Goal: Information Seeking & Learning: Learn about a topic

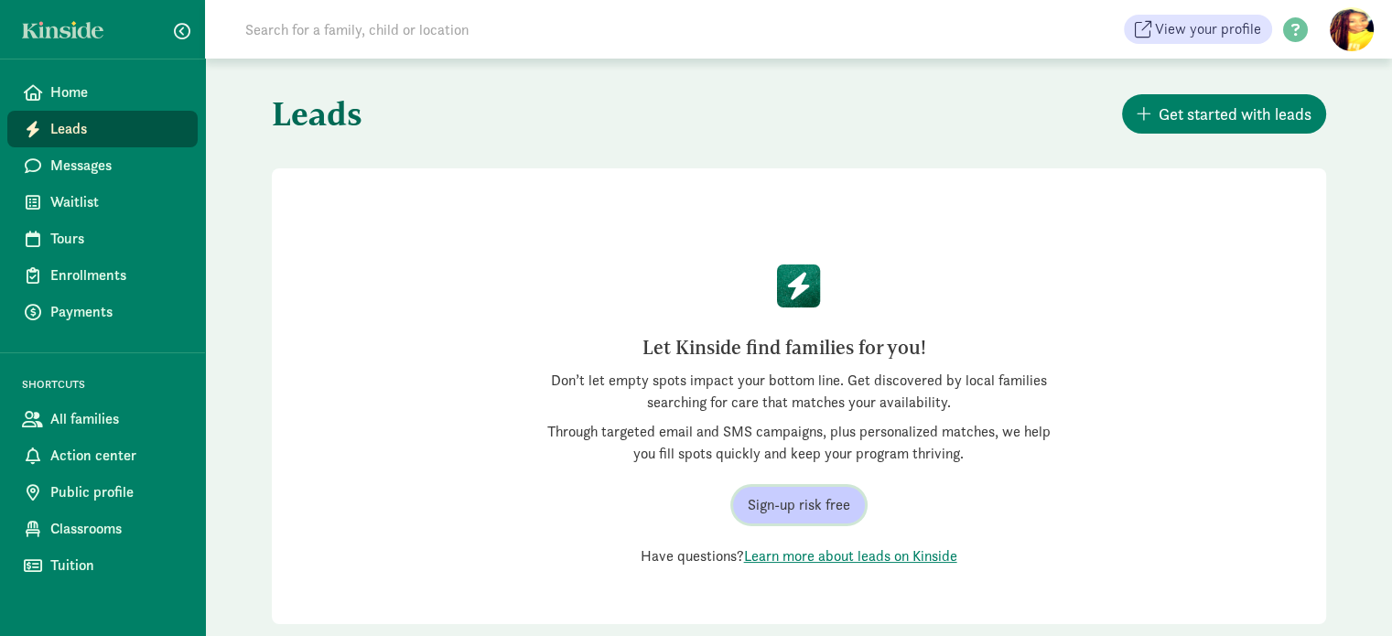
click at [838, 508] on span "Sign-up risk free" at bounding box center [799, 505] width 103 height 22
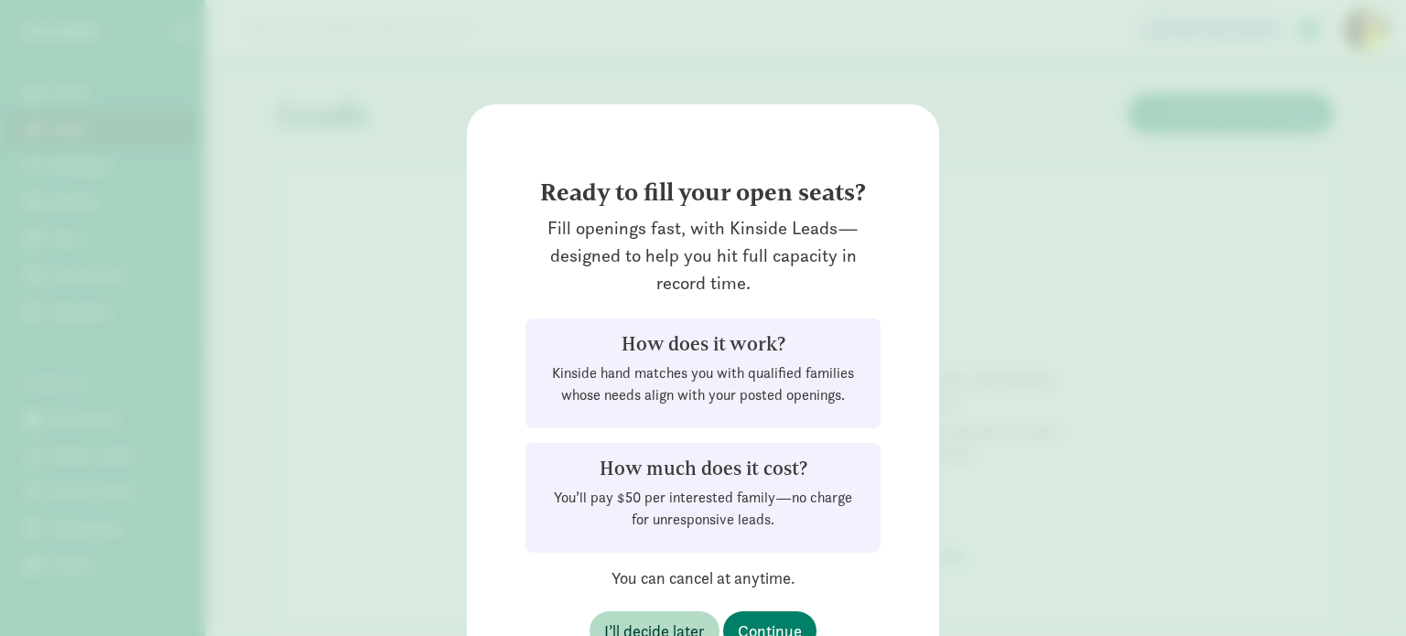
scroll to position [103, 0]
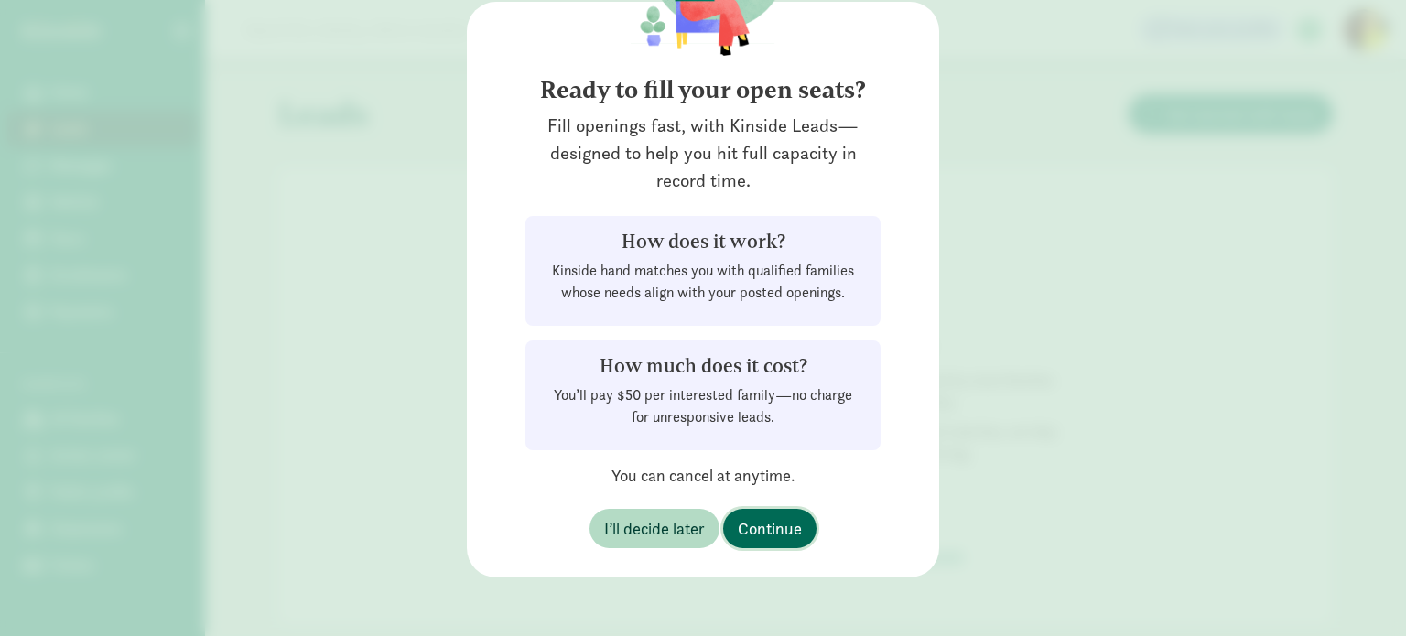
click at [778, 526] on span "Continue" at bounding box center [770, 528] width 64 height 25
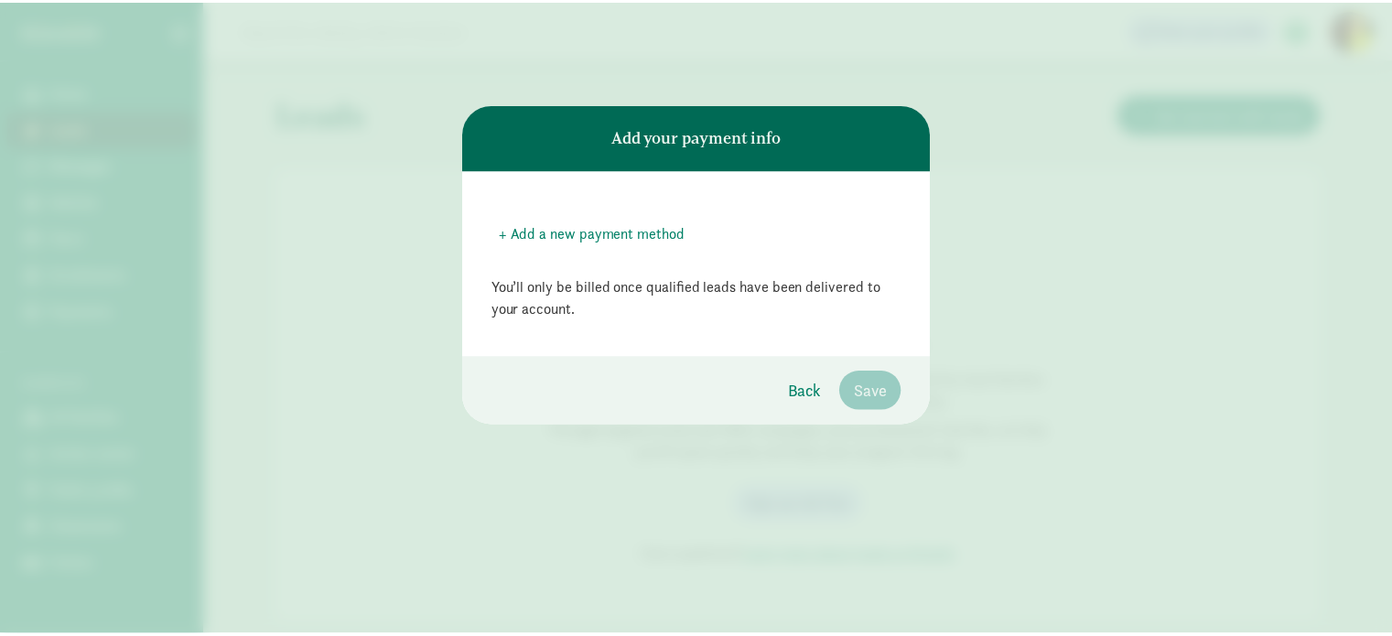
scroll to position [0, 0]
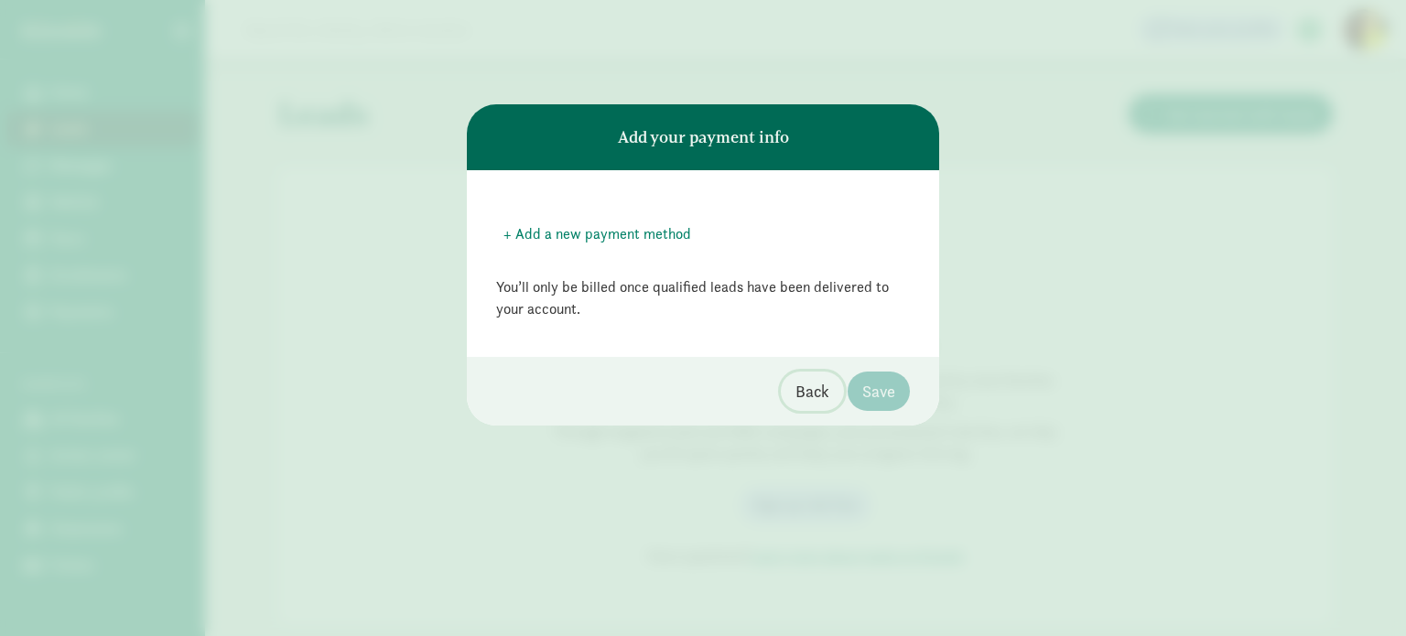
click at [811, 393] on span "Back" at bounding box center [812, 391] width 34 height 25
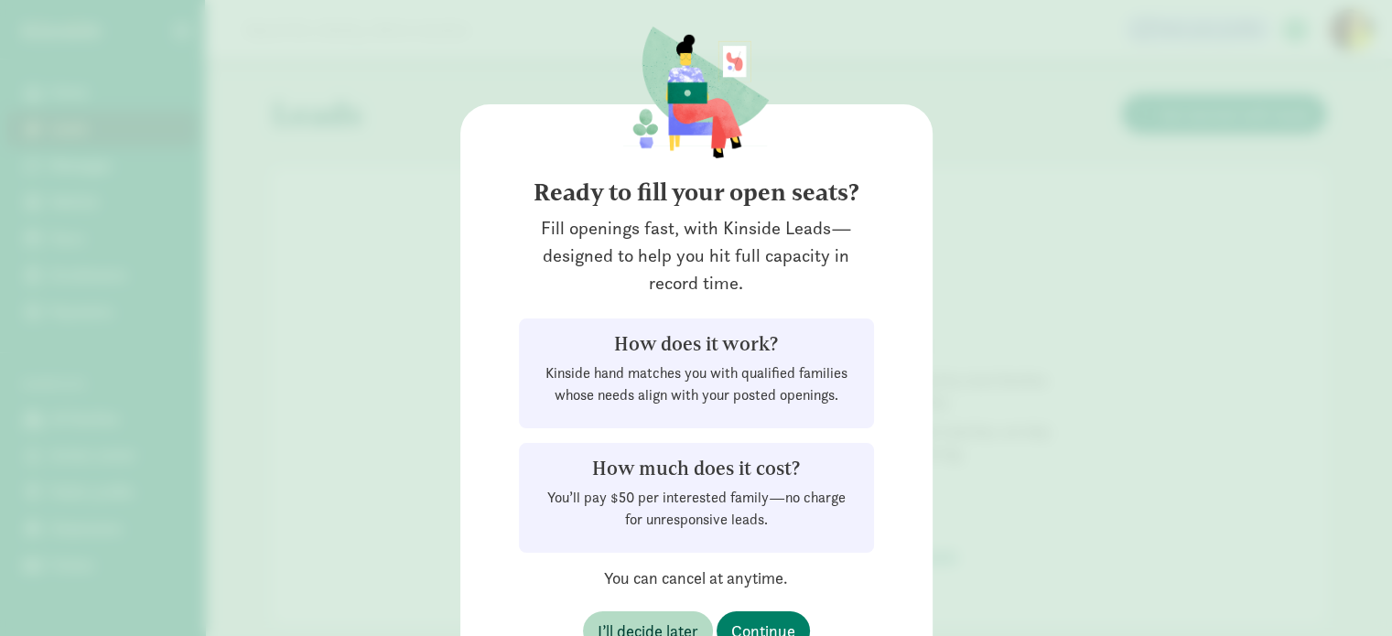
scroll to position [103, 0]
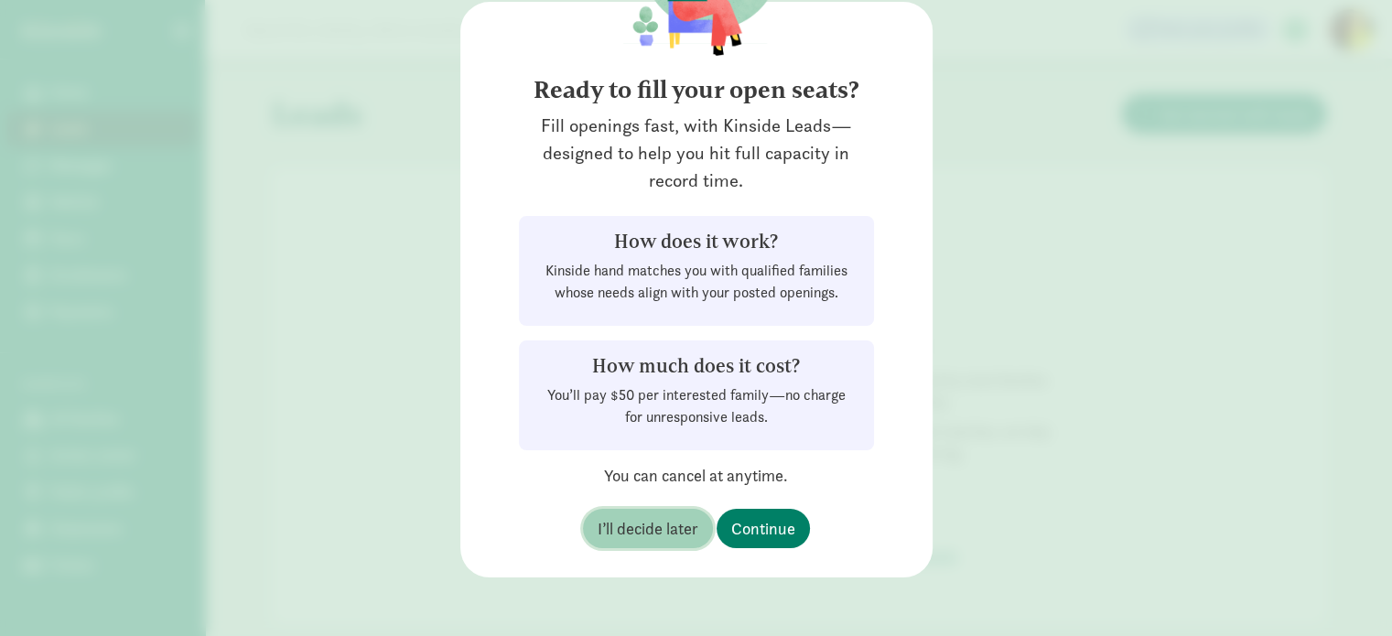
click at [672, 517] on span "I’ll decide later" at bounding box center [648, 528] width 101 height 25
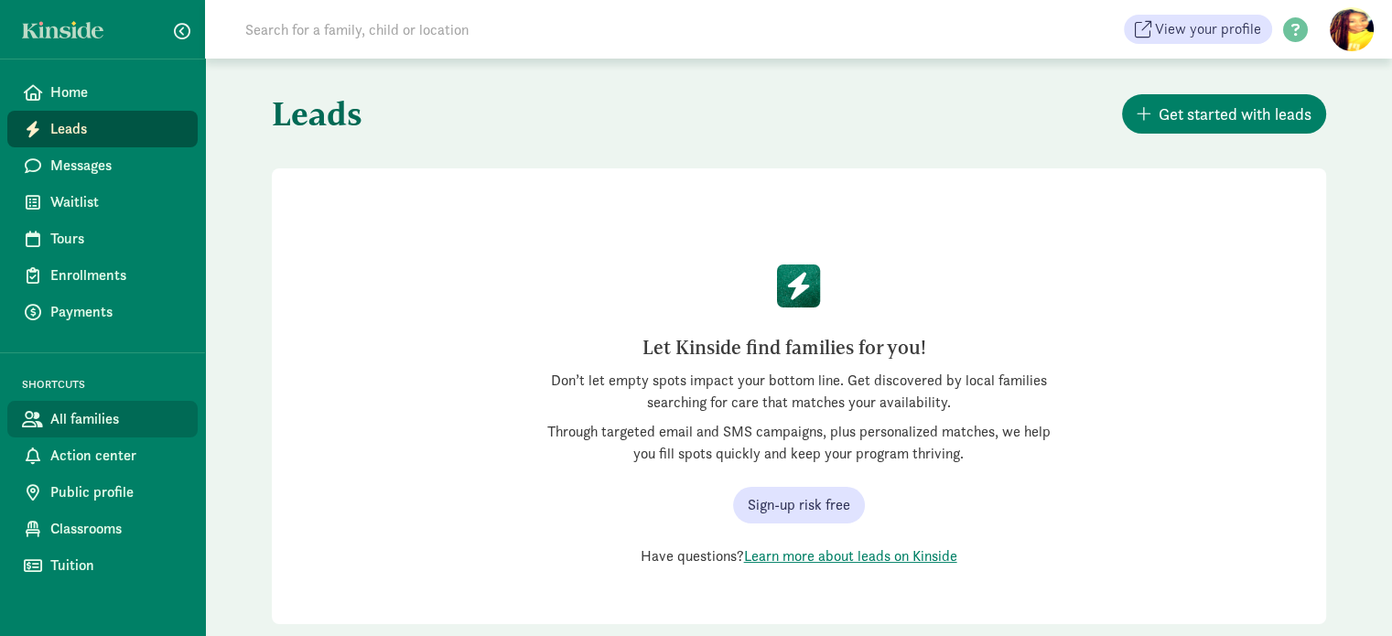
click at [88, 420] on span "All families" at bounding box center [116, 419] width 133 height 22
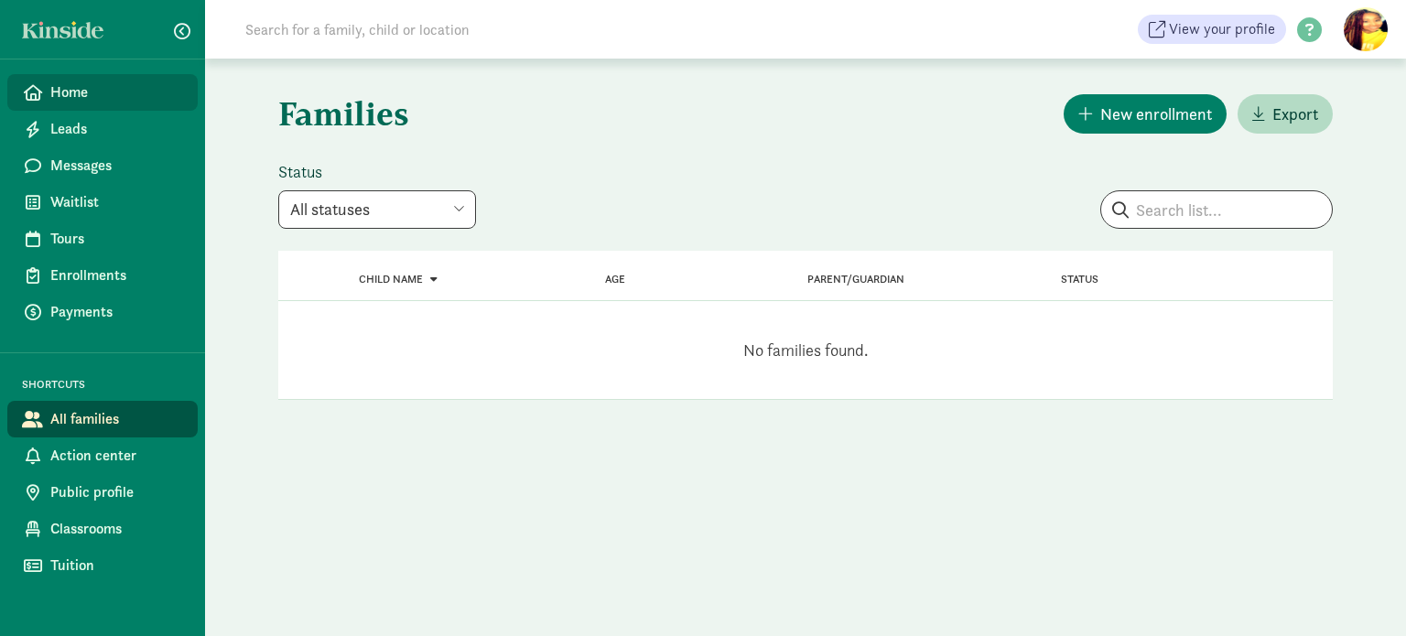
click at [93, 100] on span "Home" at bounding box center [116, 92] width 133 height 22
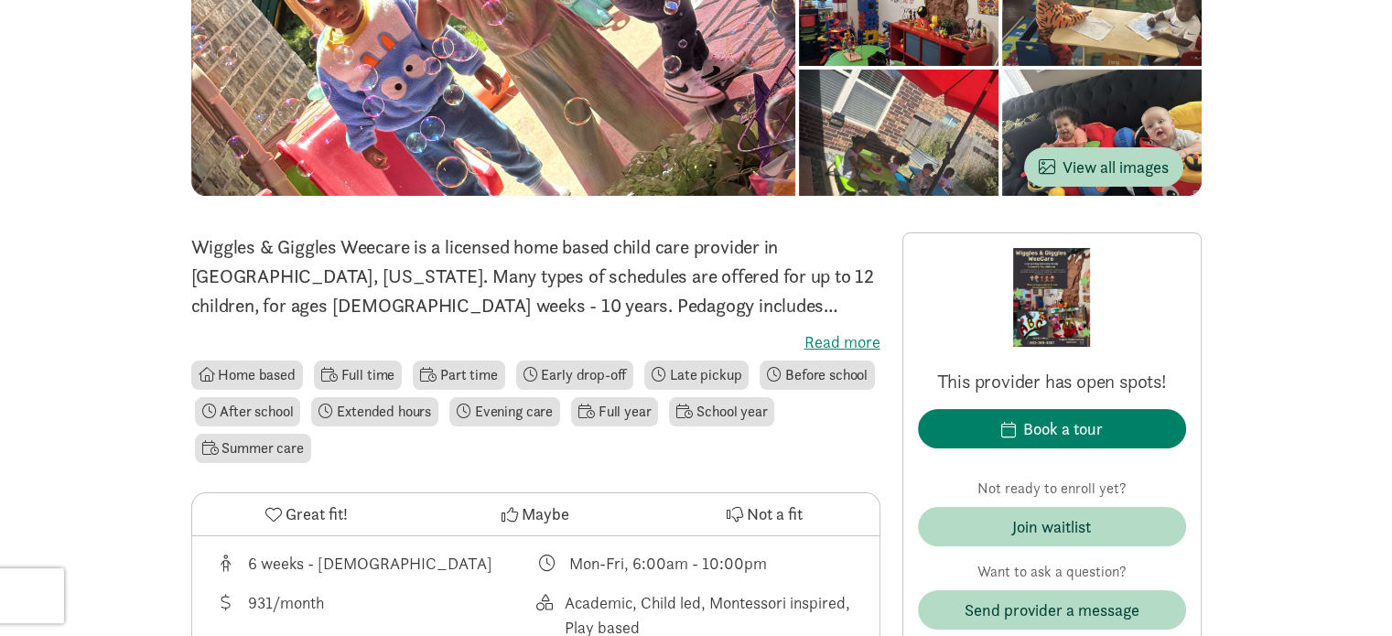
scroll to position [242, 0]
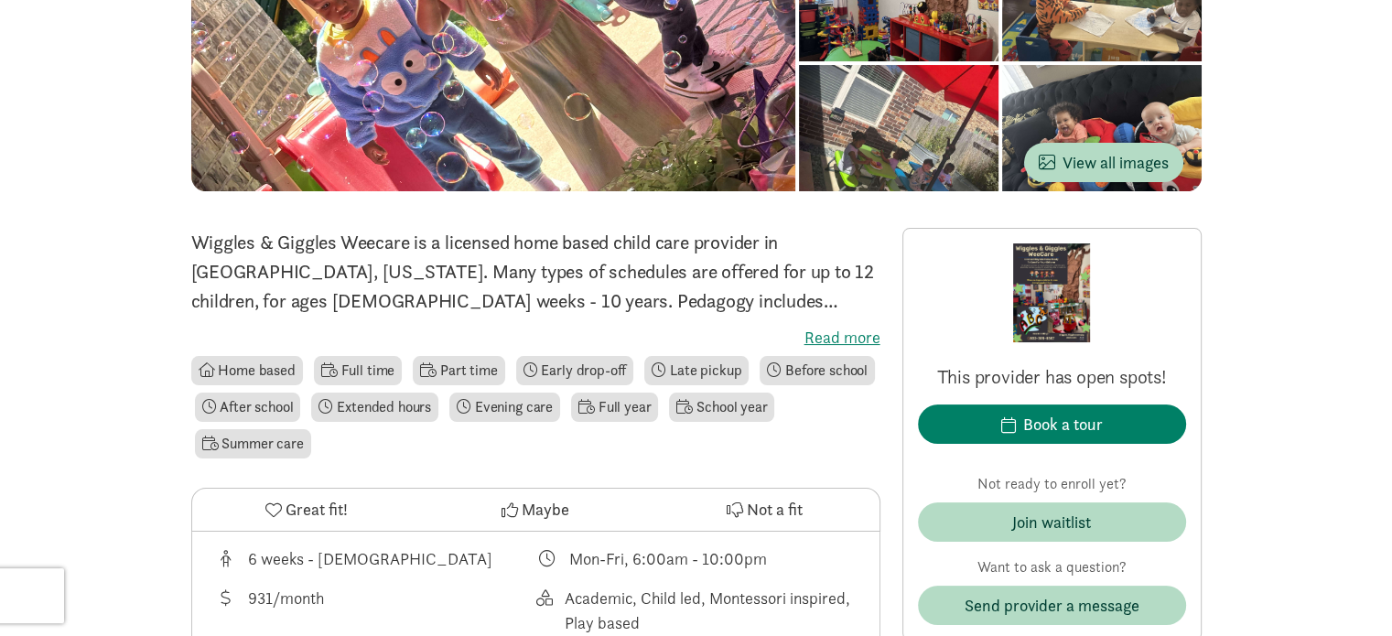
click at [850, 340] on label "Read more" at bounding box center [535, 338] width 689 height 22
click at [0, 0] on input "Read more" at bounding box center [0, 0] width 0 height 0
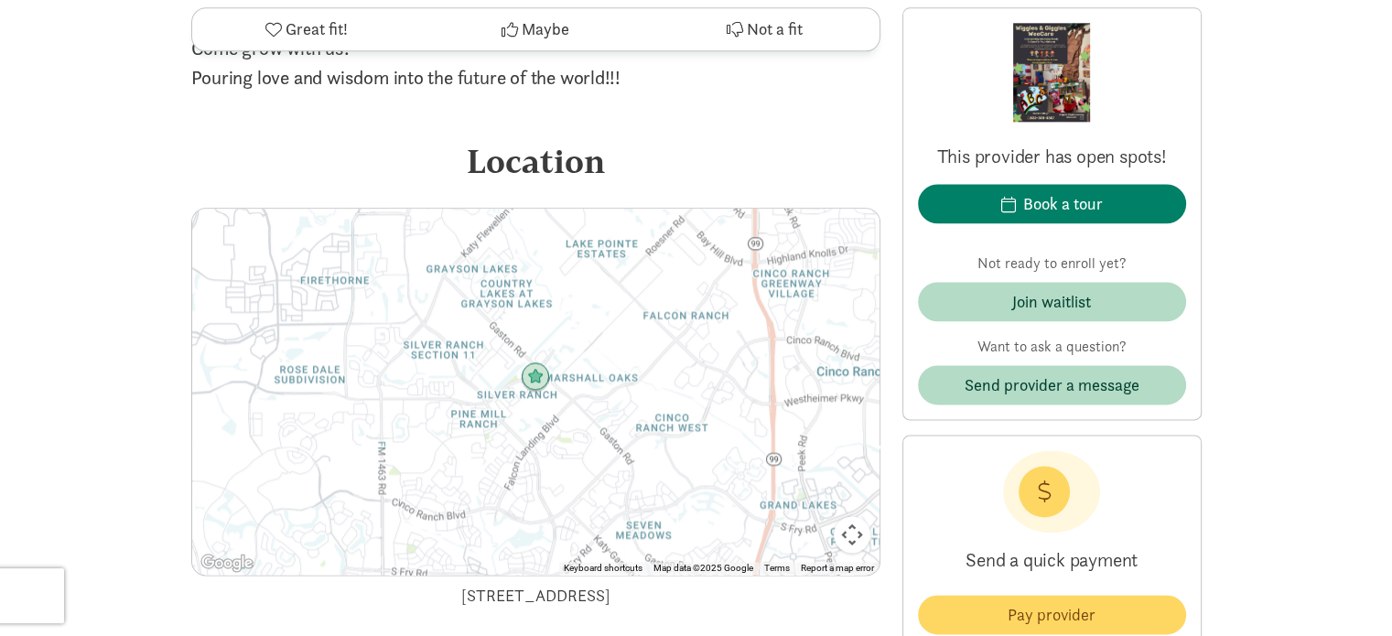
scroll to position [2240, 0]
click at [535, 366] on img at bounding box center [535, 380] width 29 height 29
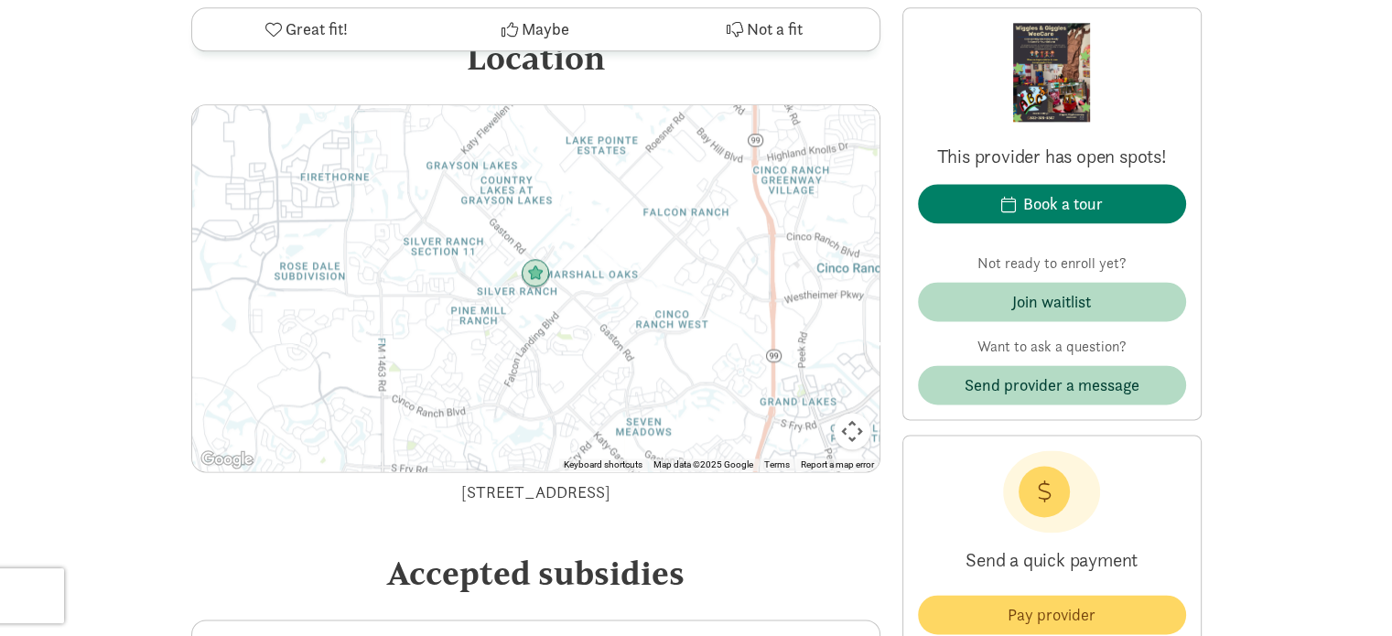
scroll to position [2369, 0]
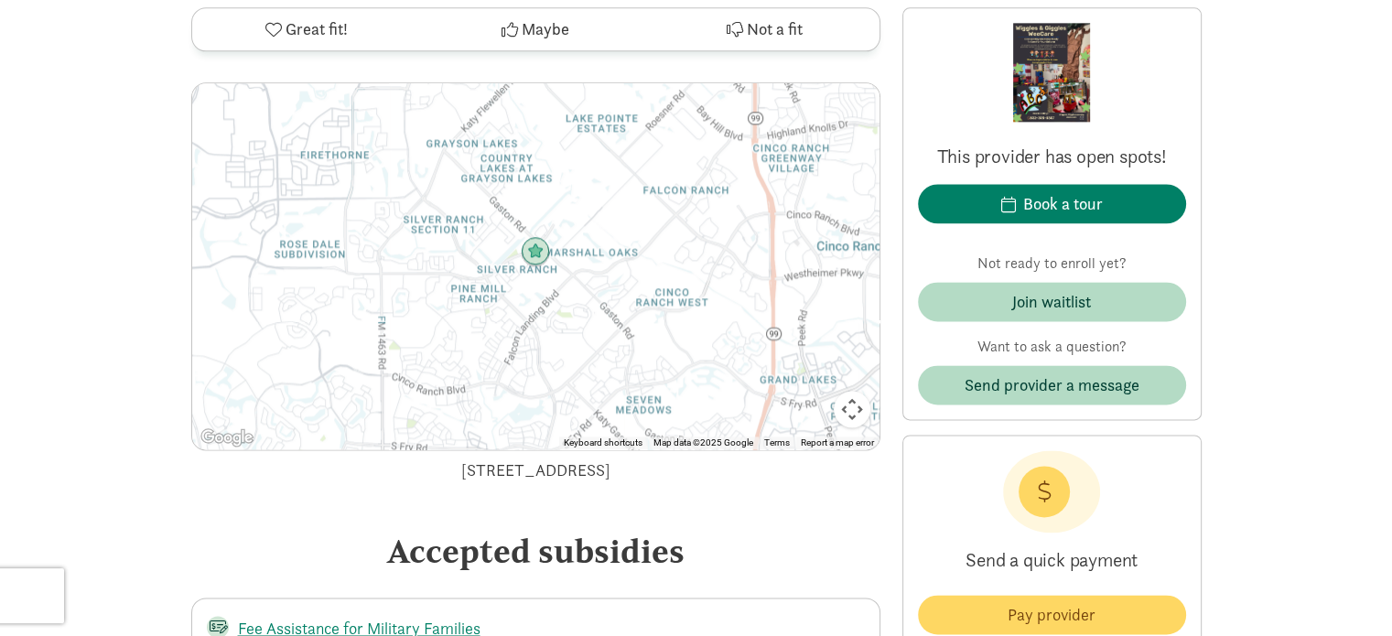
click at [852, 391] on button "Map camera controls" at bounding box center [852, 409] width 37 height 37
click at [768, 391] on button "Move down" at bounding box center [760, 409] width 37 height 37
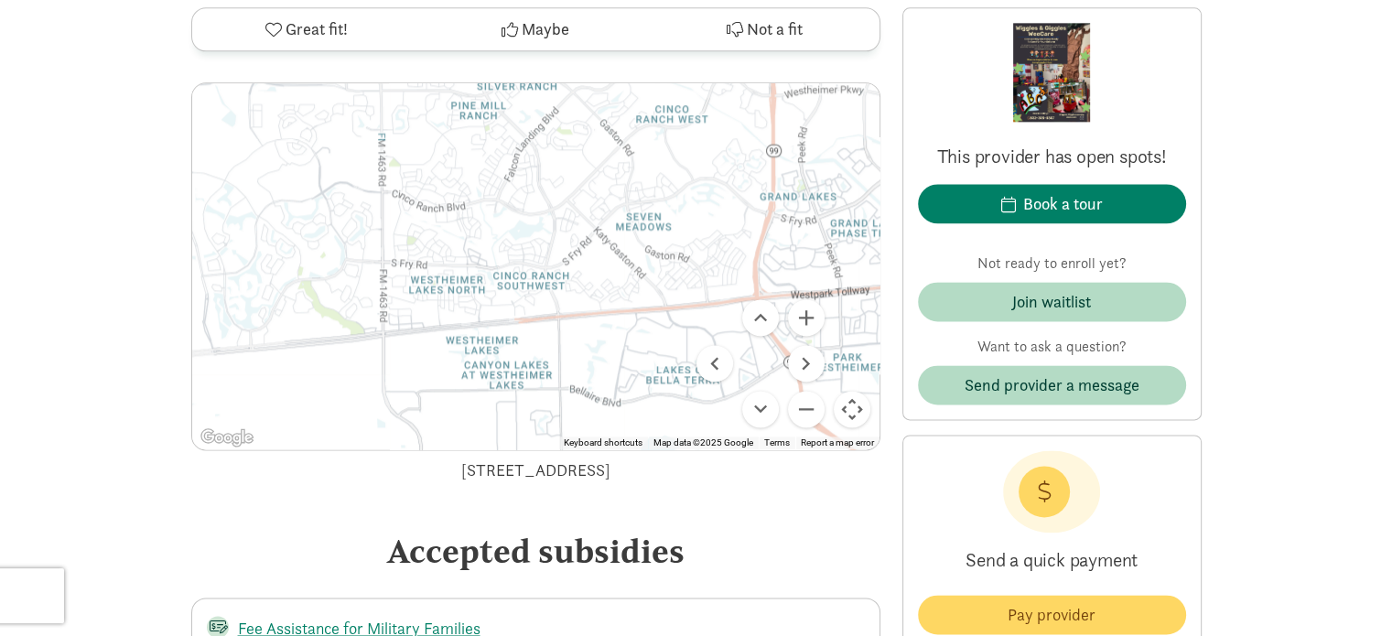
click at [481, 325] on div at bounding box center [535, 266] width 687 height 366
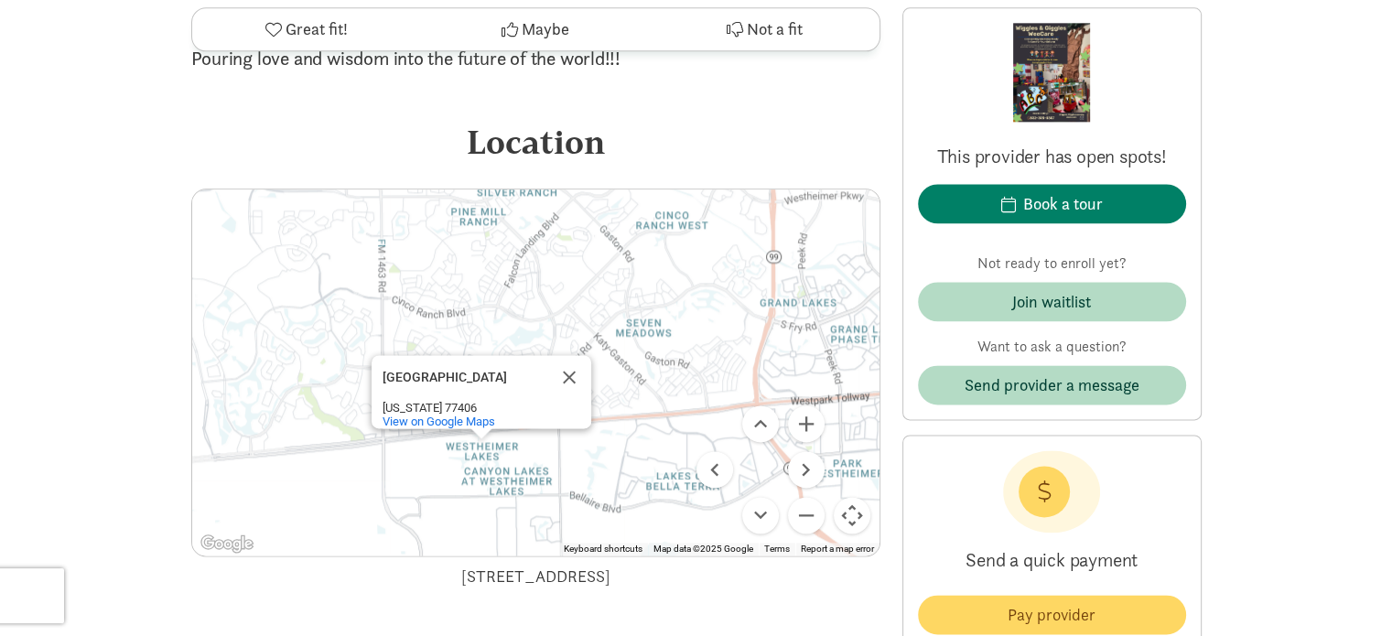
scroll to position [2266, 0]
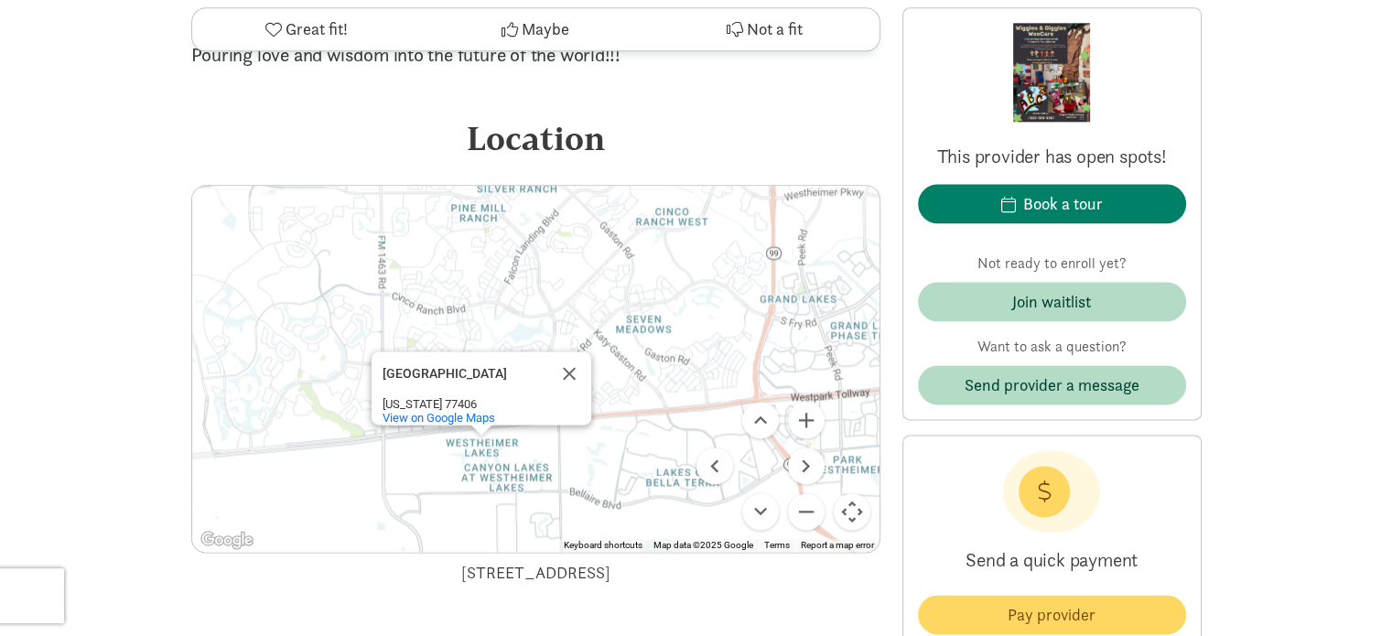
click at [527, 425] on div "Westheimer Lakes Westheimer Lakes Texas 77406 View on Google Maps" at bounding box center [535, 369] width 687 height 366
click at [565, 352] on button "Close" at bounding box center [569, 374] width 44 height 44
click at [530, 404] on div at bounding box center [535, 369] width 687 height 366
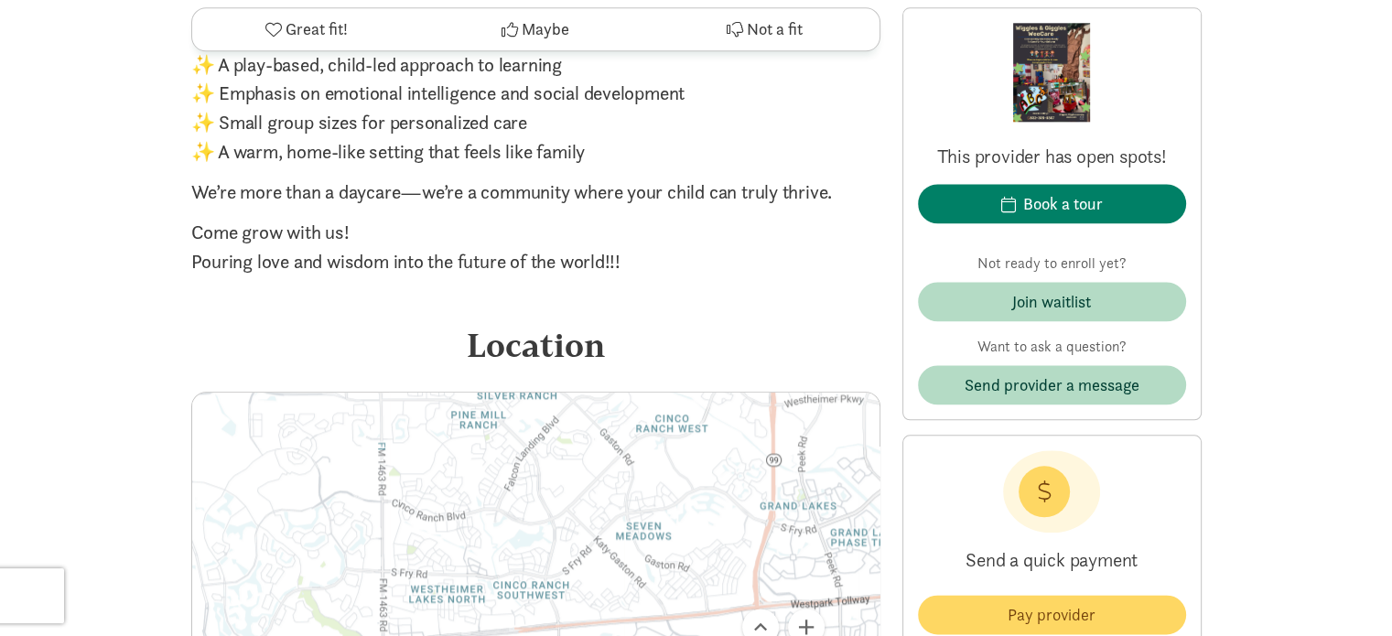
scroll to position [2061, 0]
click at [537, 319] on div "Location" at bounding box center [535, 343] width 689 height 49
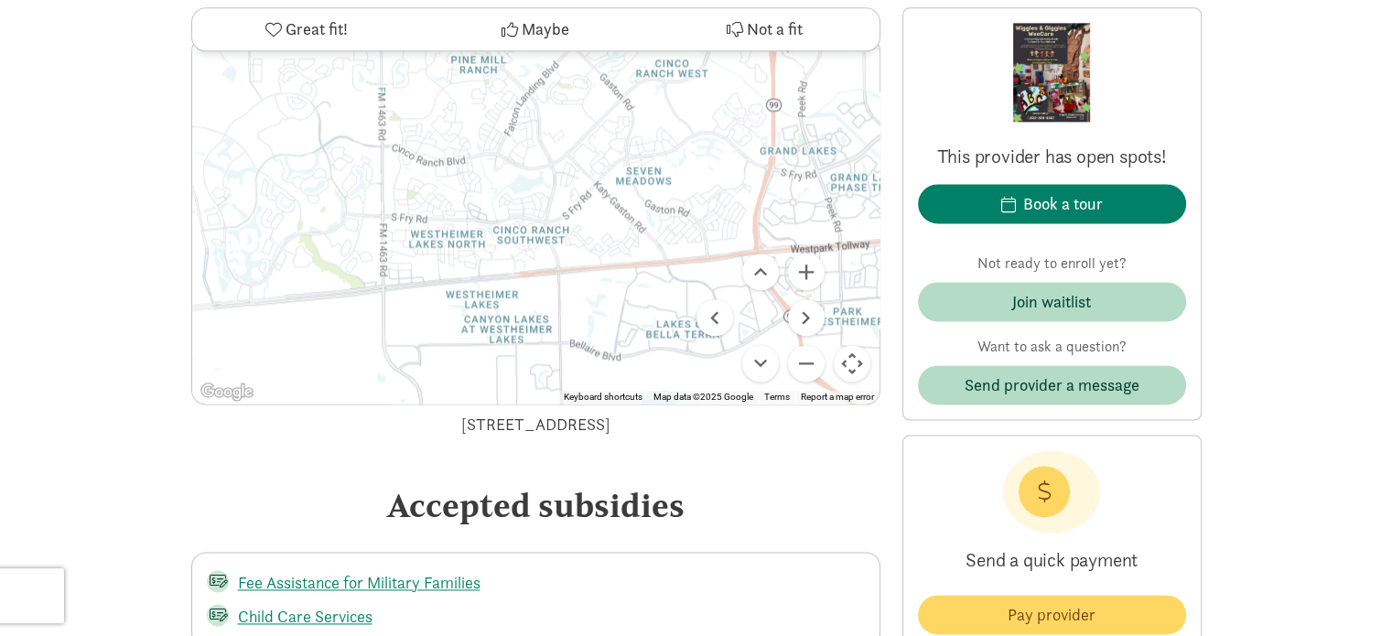
scroll to position [2419, 0]
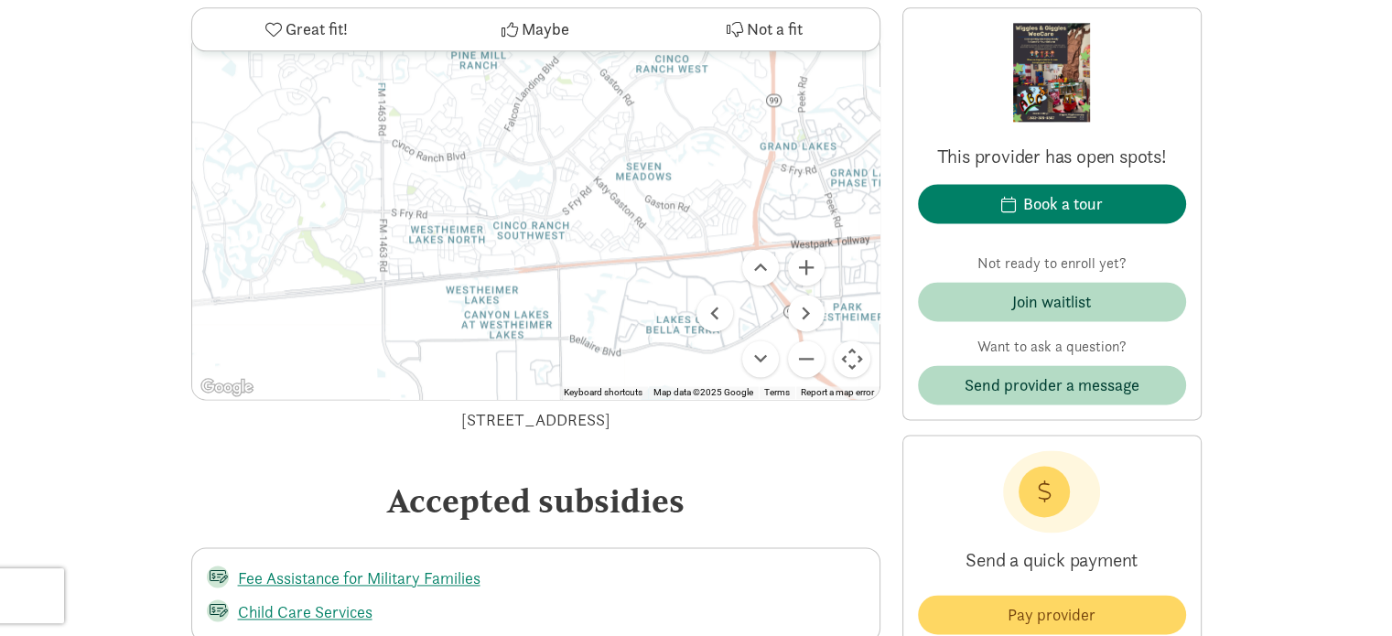
click at [518, 407] on div "11610 Lantana Reach Dr, Richmond, TX 77406" at bounding box center [535, 419] width 689 height 25
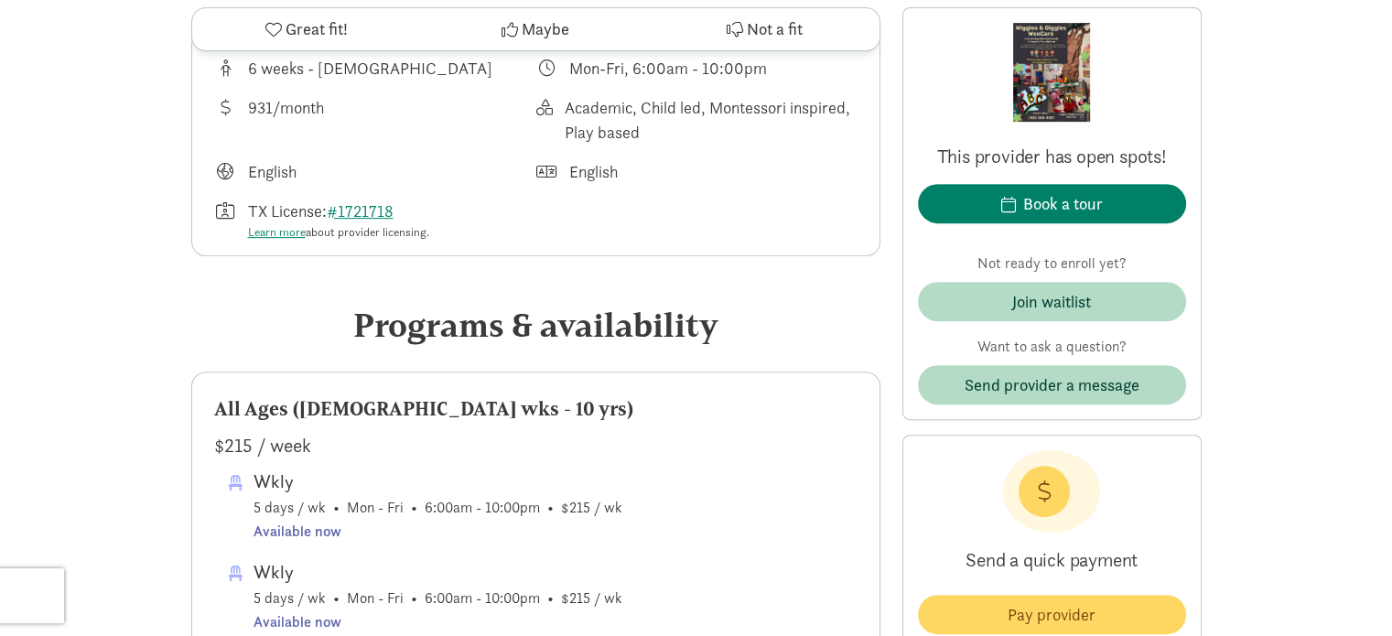
scroll to position [764, 0]
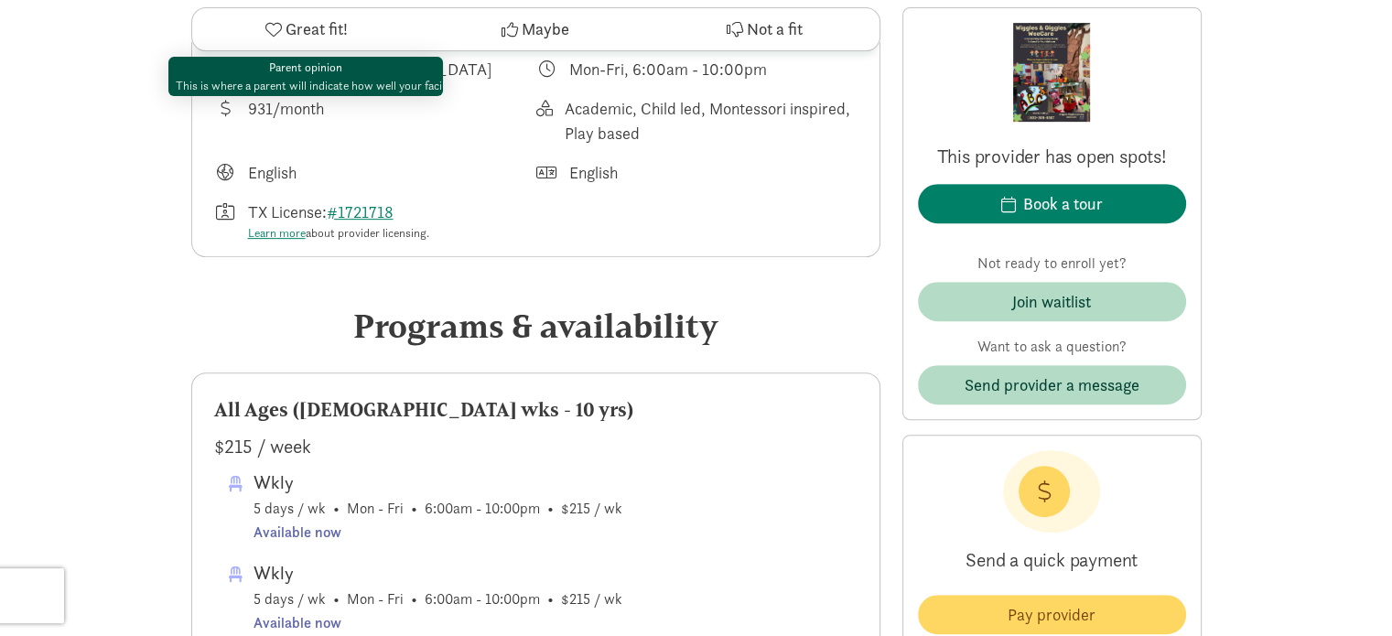
click at [319, 32] on span "Great fit!" at bounding box center [317, 29] width 62 height 25
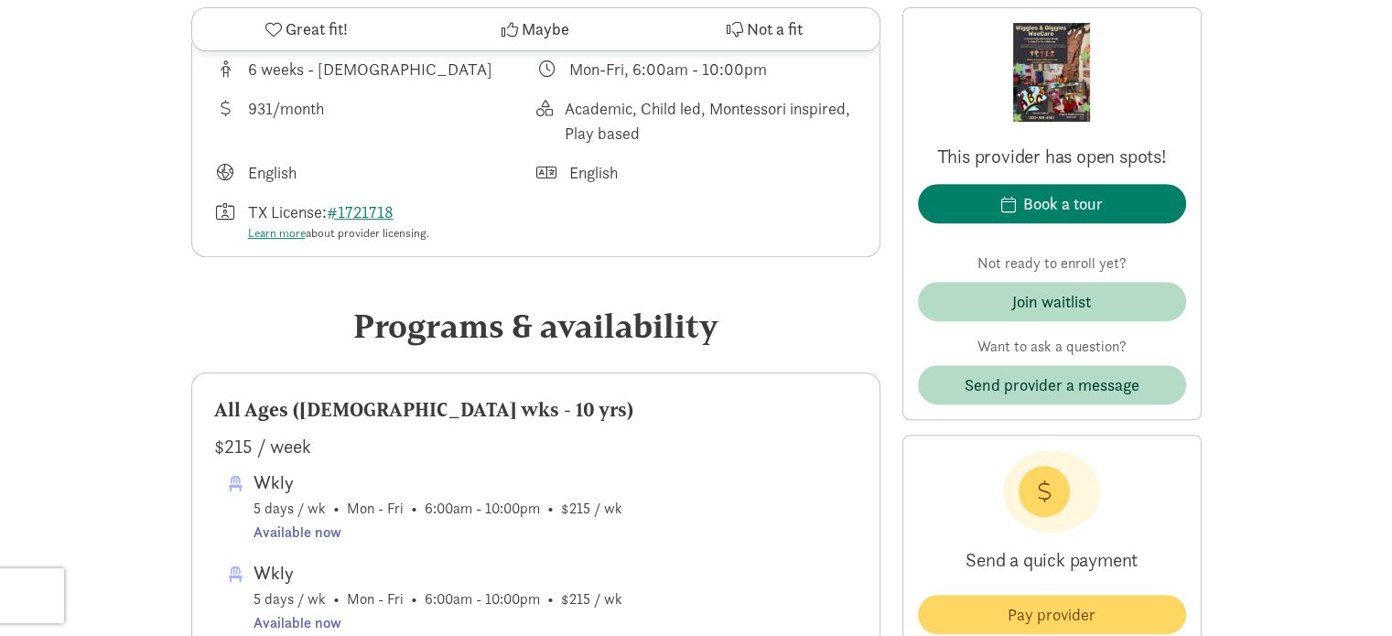
click at [266, 18] on button "Great fit!" at bounding box center [306, 29] width 229 height 42
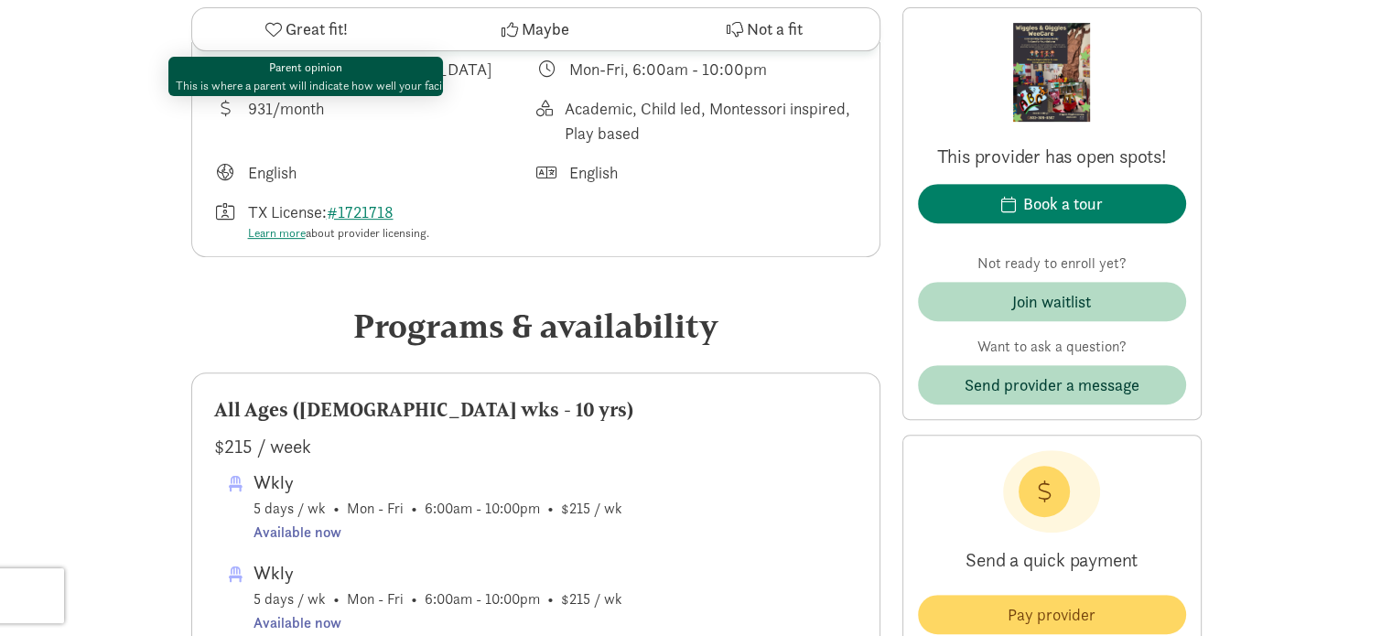
click at [282, 26] on button "Great fit!" at bounding box center [306, 29] width 229 height 42
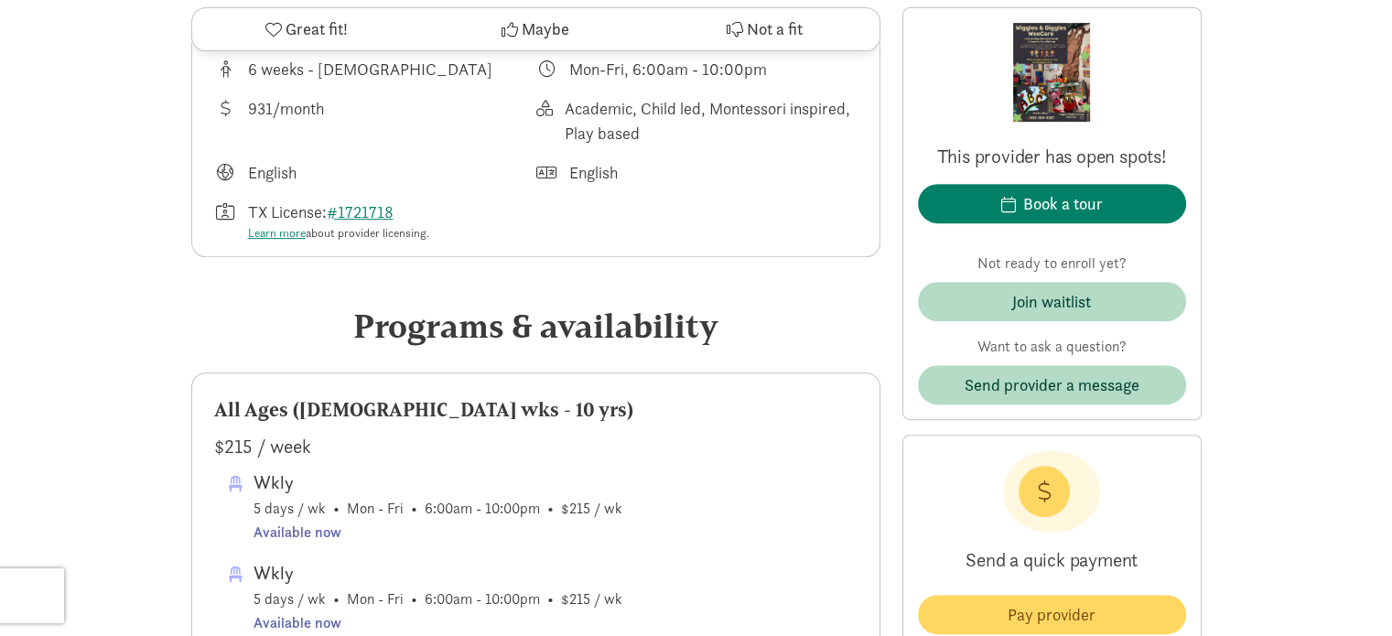
click at [278, 22] on icon at bounding box center [273, 29] width 16 height 16
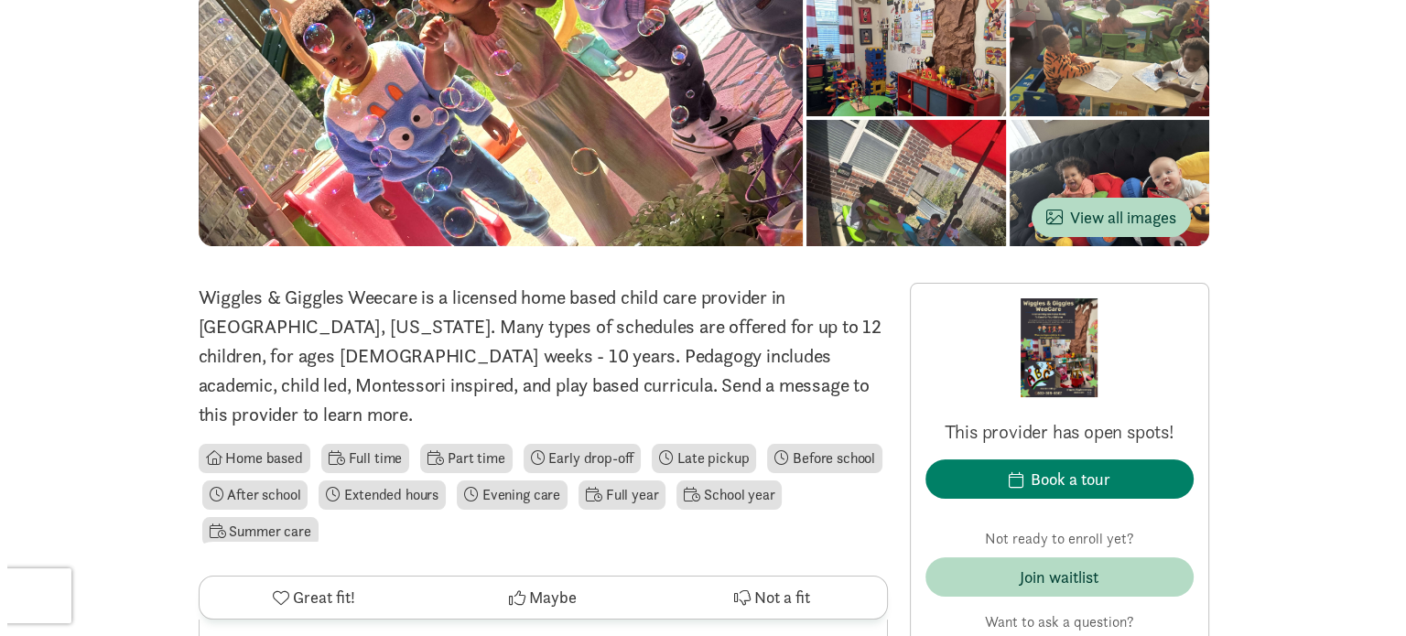
scroll to position [0, 0]
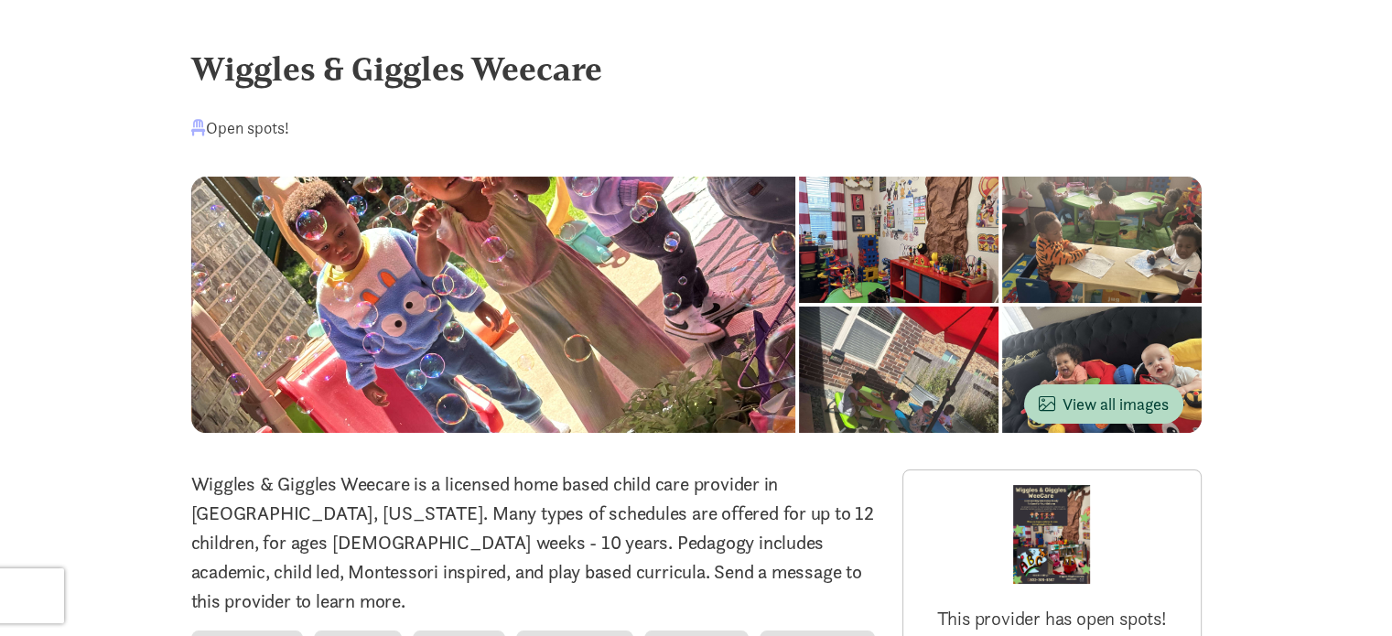
click at [799, 296] on div at bounding box center [899, 240] width 200 height 126
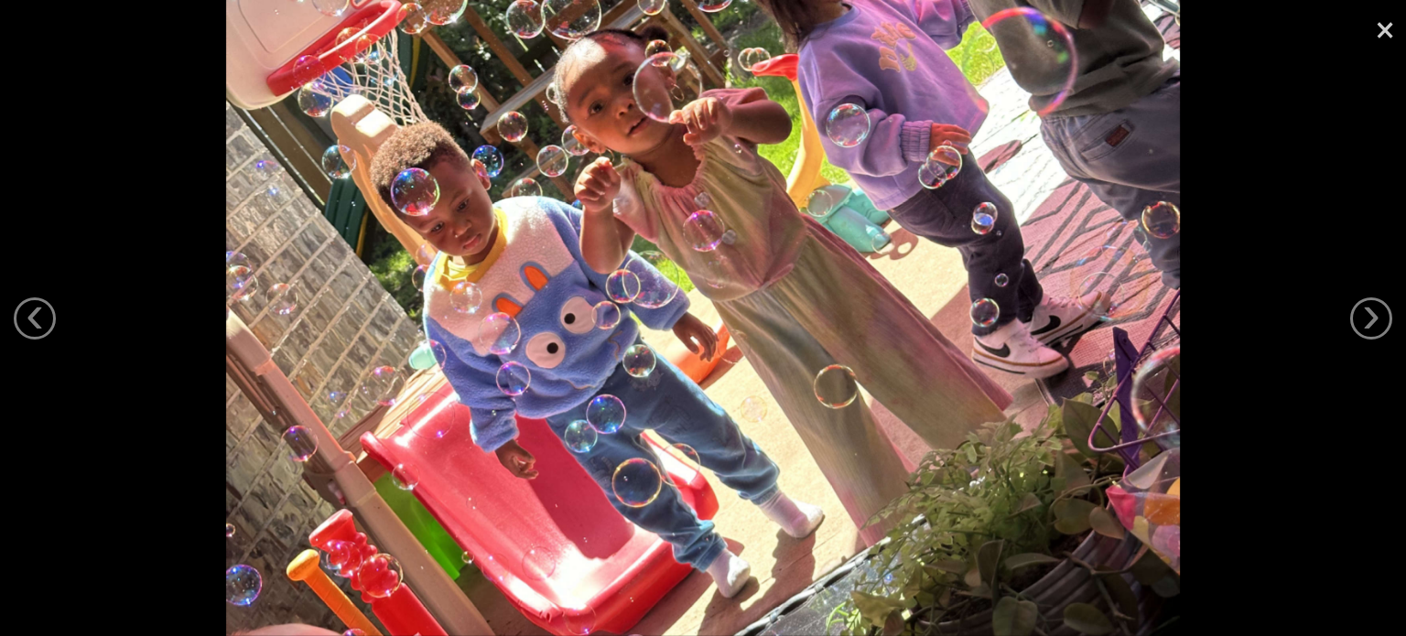
click at [1125, 320] on img at bounding box center [703, 318] width 955 height 636
click at [1351, 301] on div at bounding box center [703, 318] width 1406 height 636
click at [1366, 316] on link "›" at bounding box center [1371, 318] width 42 height 42
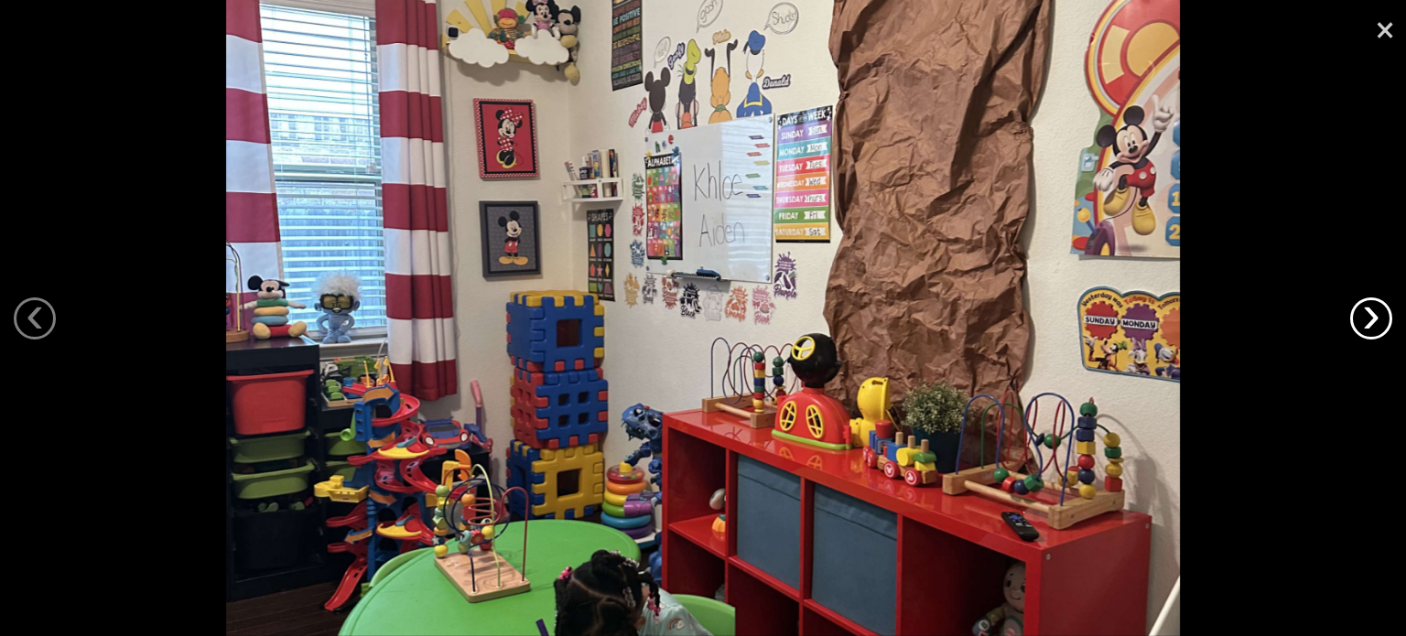
click at [1366, 316] on link "›" at bounding box center [1371, 318] width 42 height 42
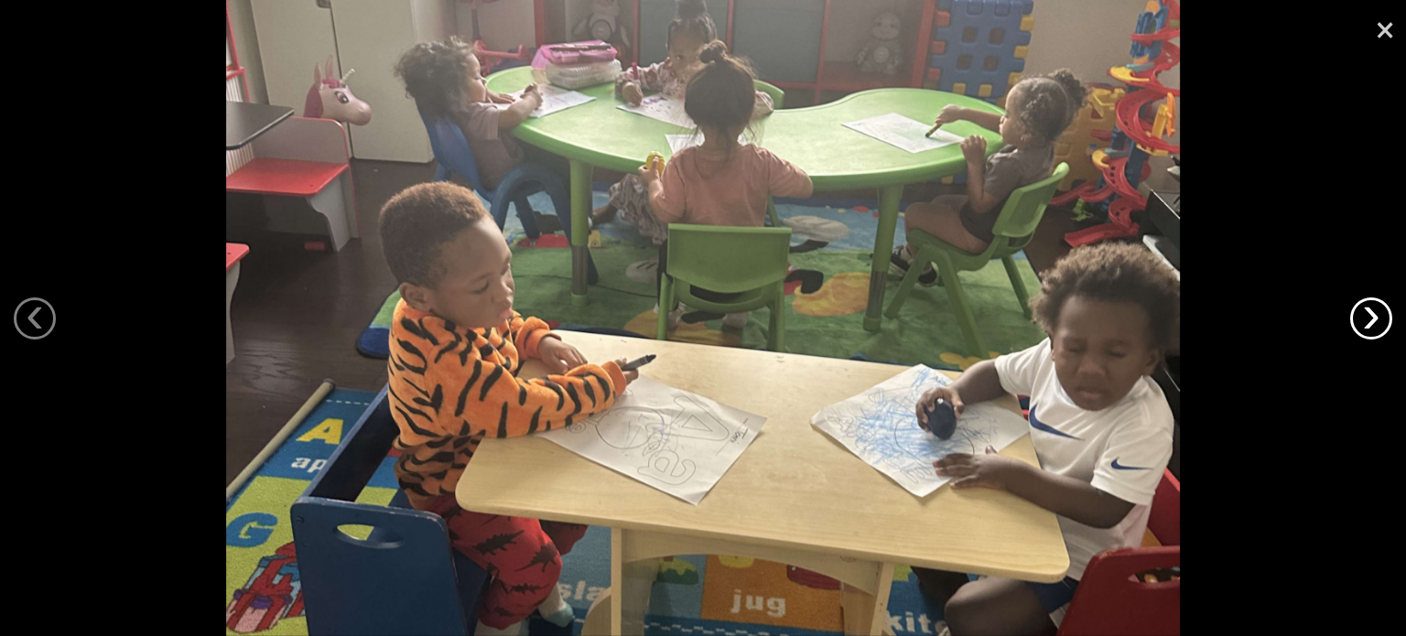
click at [1363, 318] on link "›" at bounding box center [1371, 318] width 42 height 42
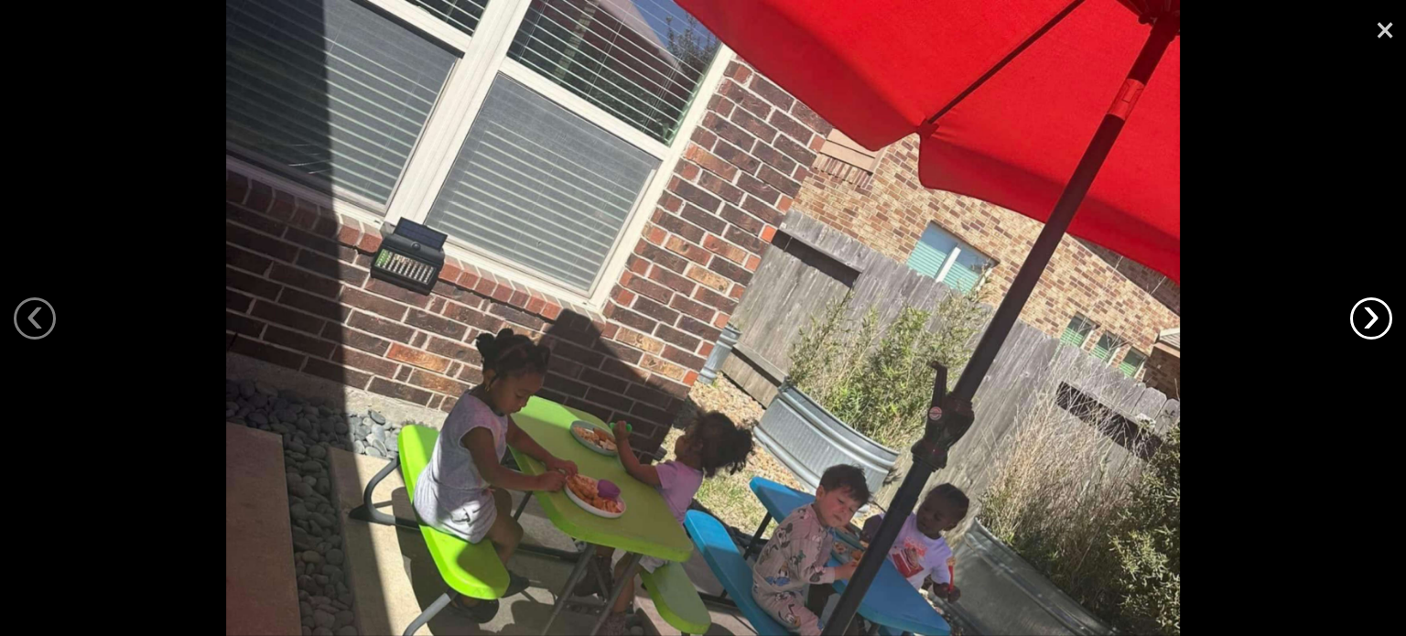
click at [1363, 318] on link "›" at bounding box center [1371, 318] width 42 height 42
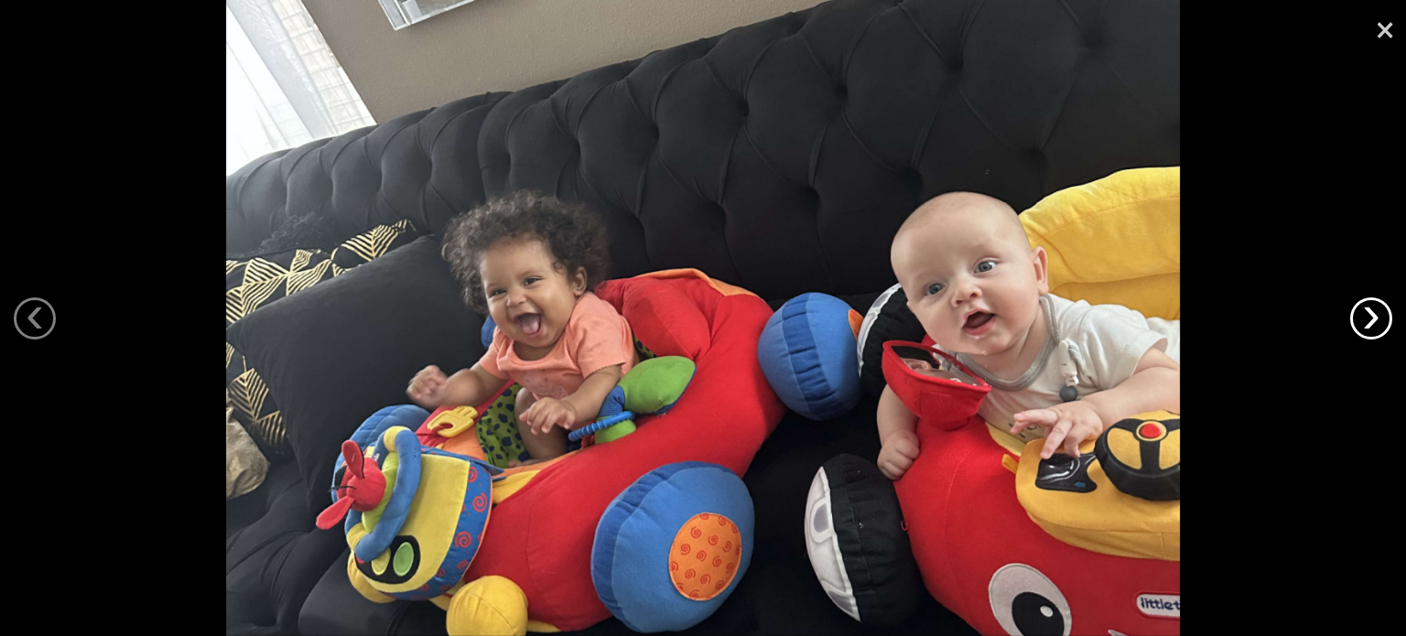
click at [1363, 318] on link "›" at bounding box center [1371, 318] width 42 height 42
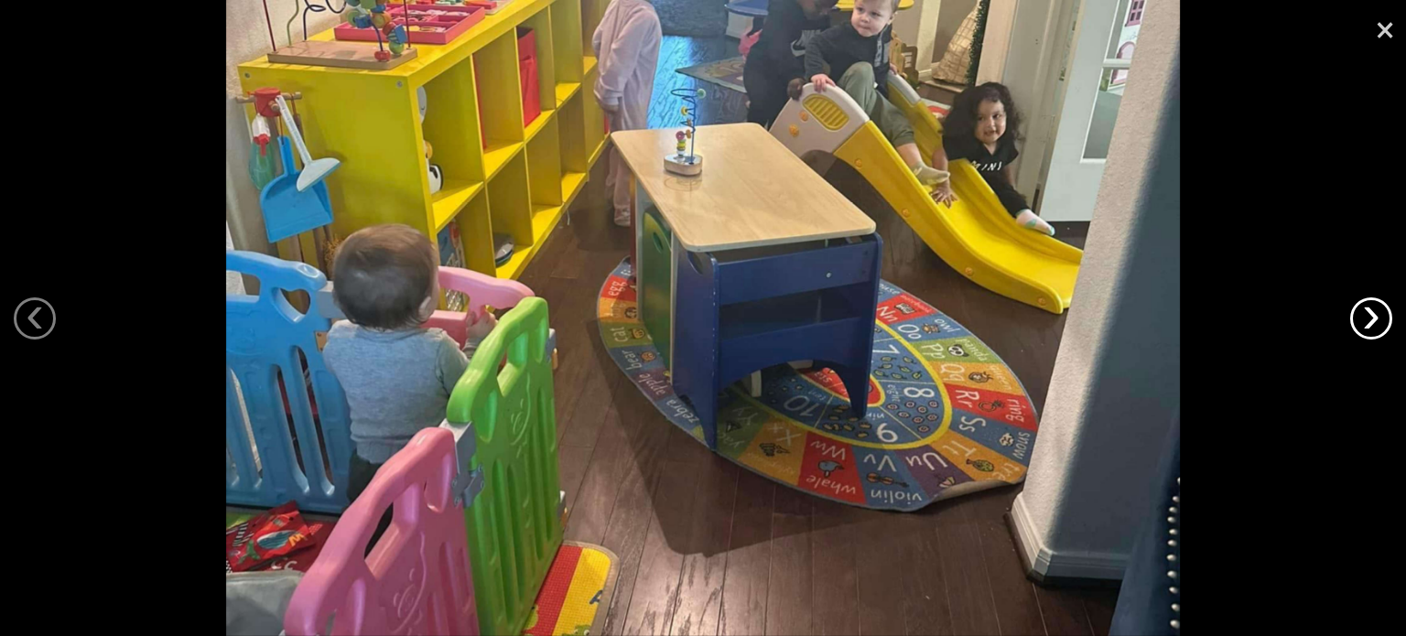
click at [1379, 321] on link "›" at bounding box center [1371, 318] width 42 height 42
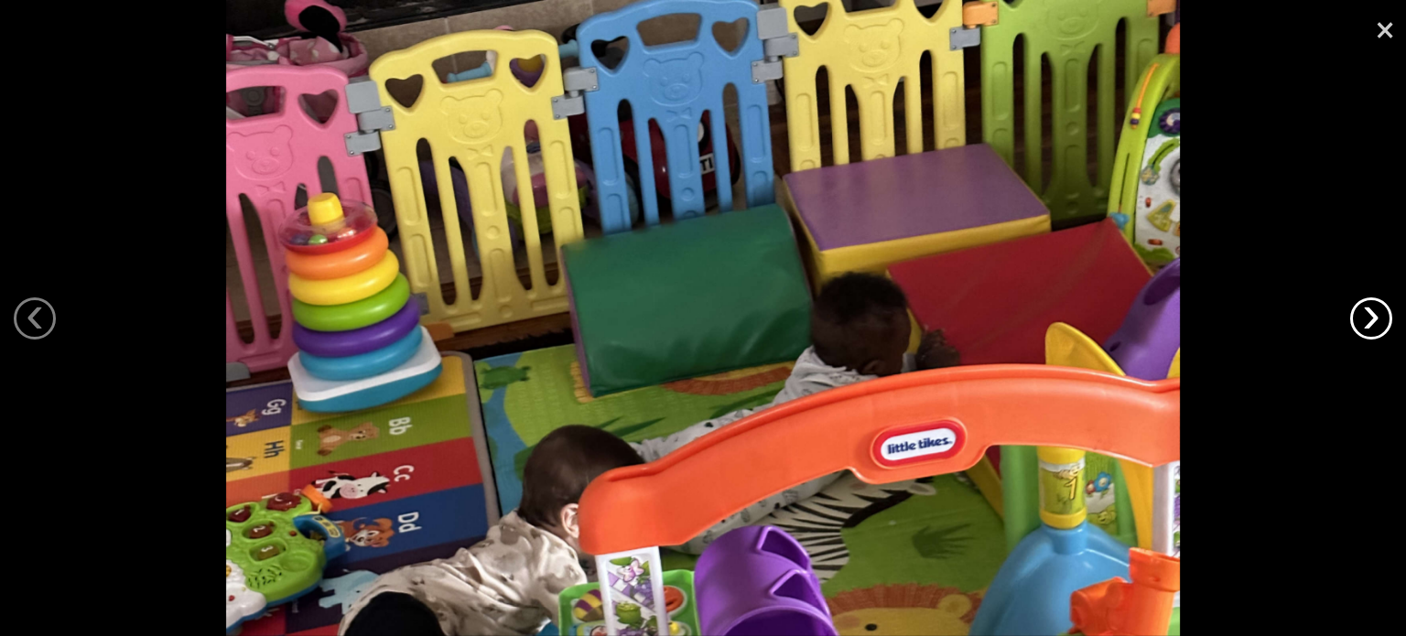
click at [1379, 321] on link "›" at bounding box center [1371, 318] width 42 height 42
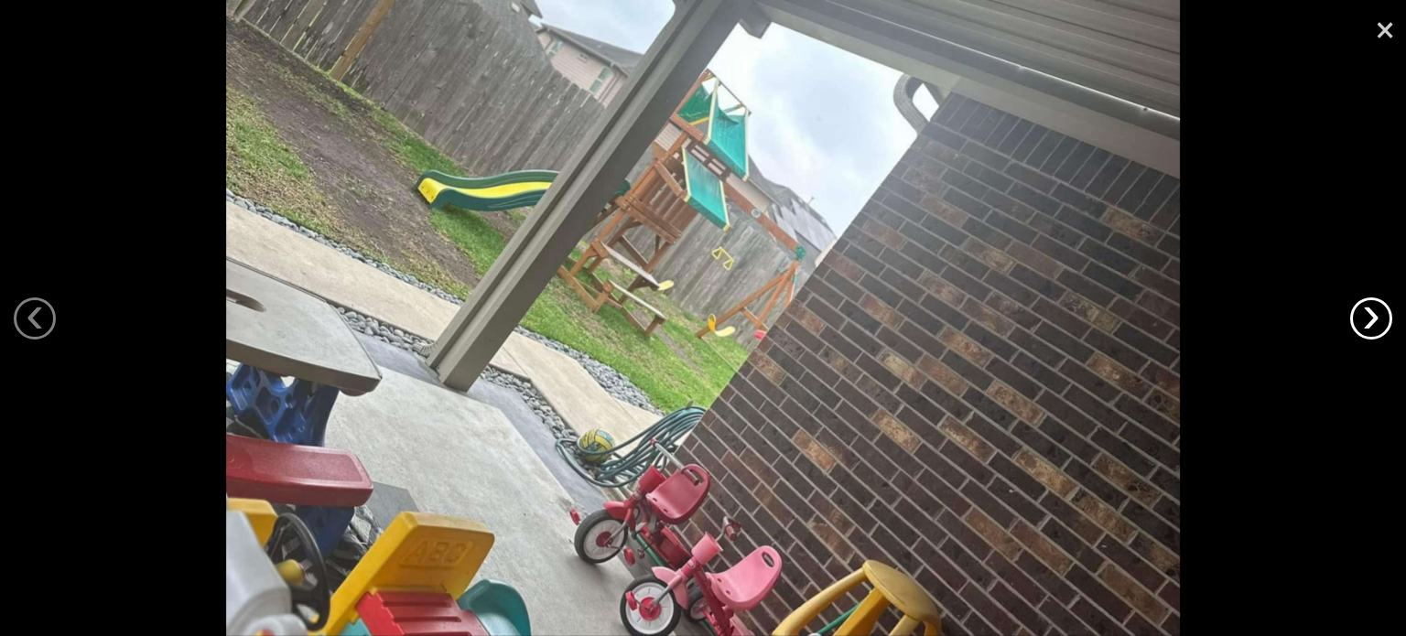
click at [1379, 321] on link "›" at bounding box center [1371, 318] width 42 height 42
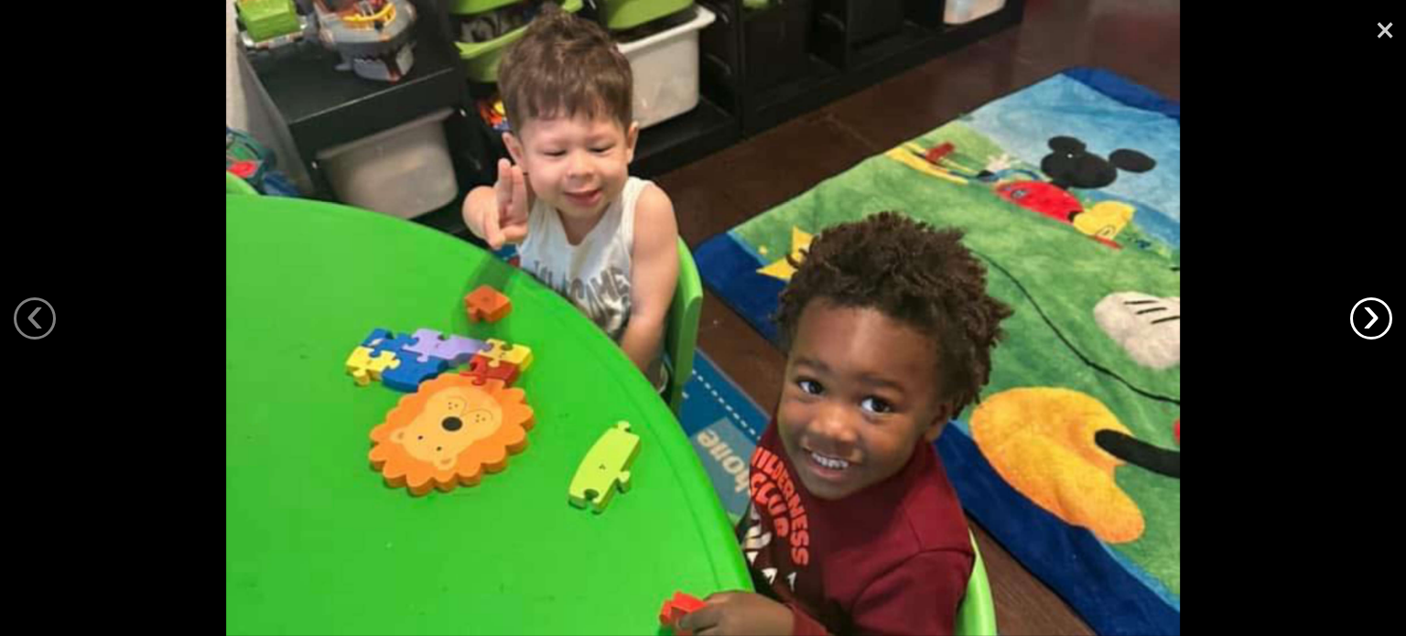
click at [1379, 321] on link "›" at bounding box center [1371, 318] width 42 height 42
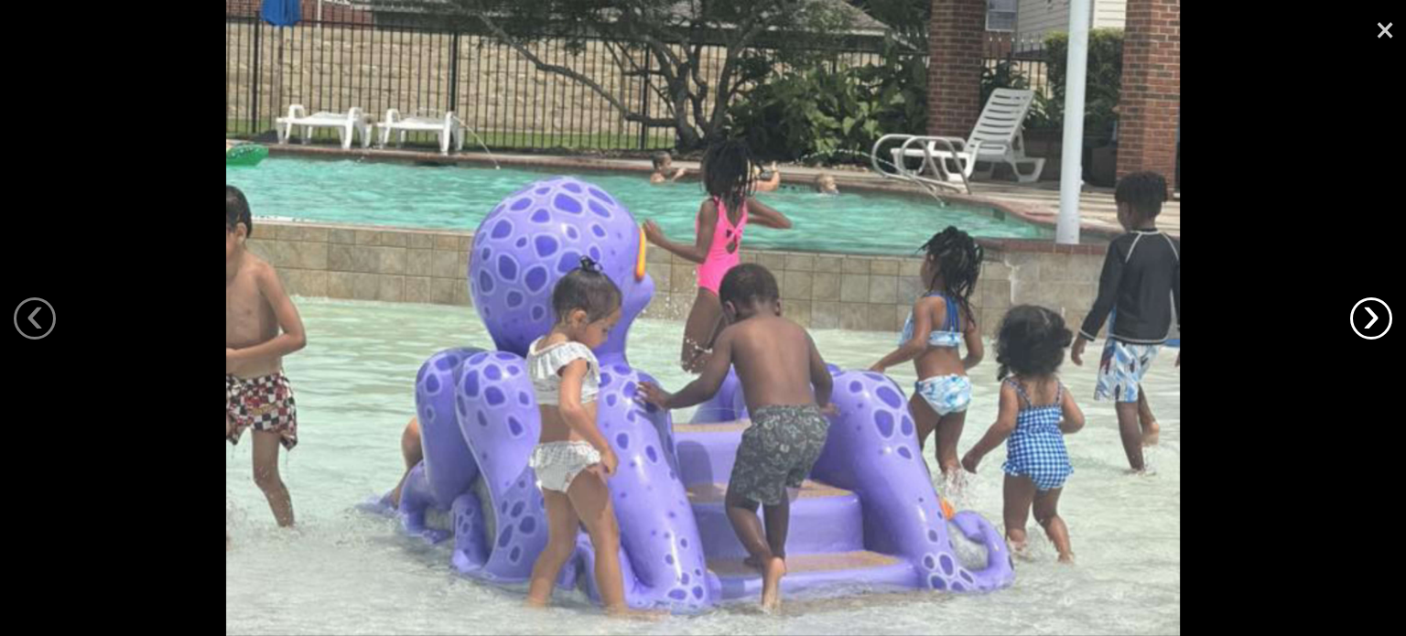
click at [1379, 321] on link "›" at bounding box center [1371, 318] width 42 height 42
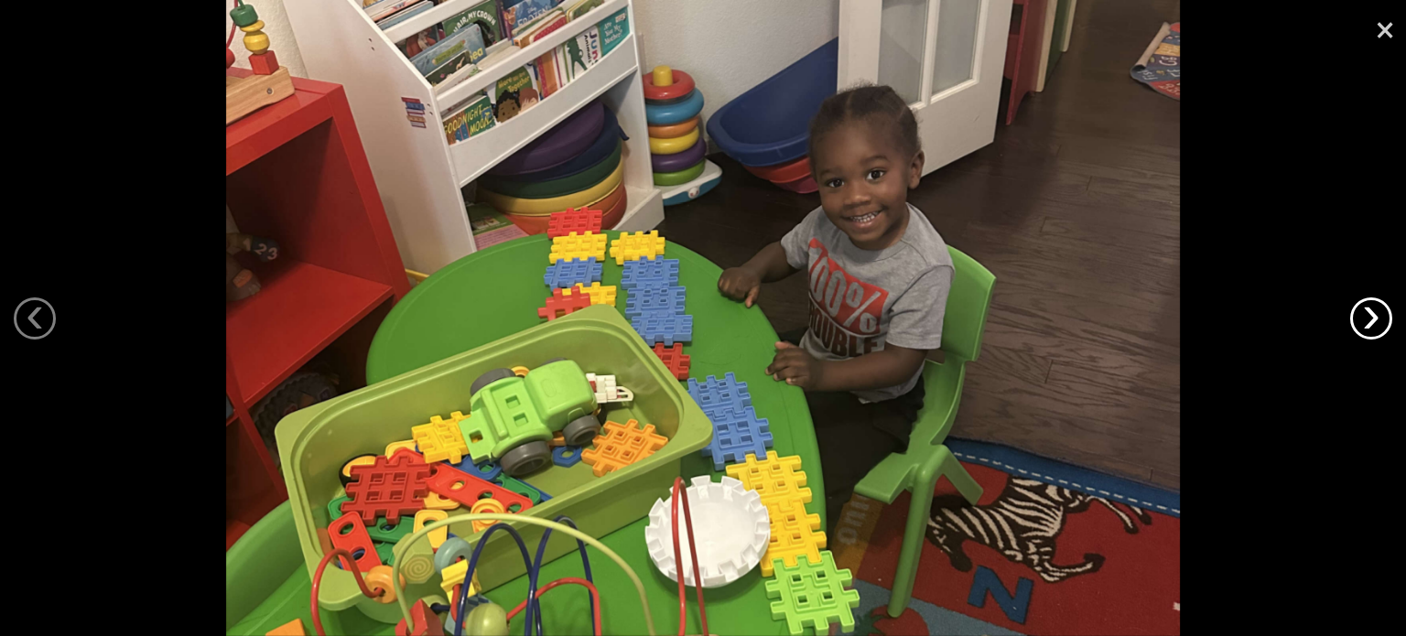
click at [1379, 321] on link "›" at bounding box center [1371, 318] width 42 height 42
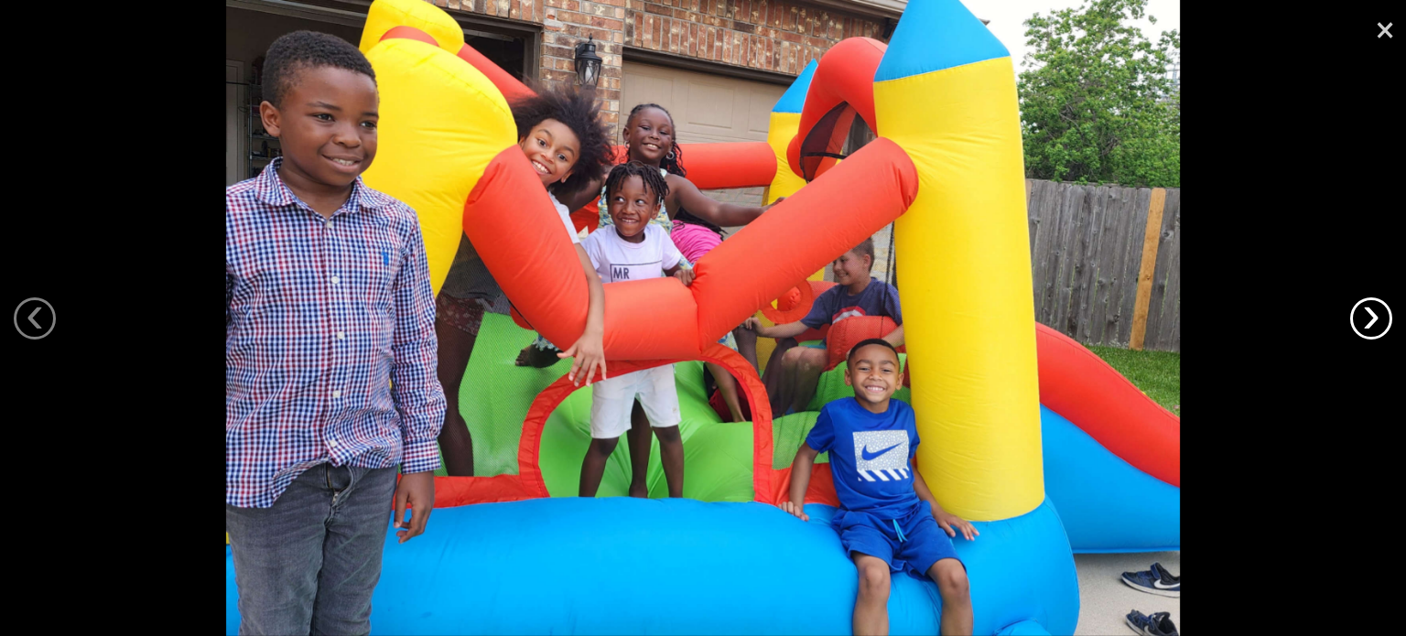
click at [1379, 321] on link "›" at bounding box center [1371, 318] width 42 height 42
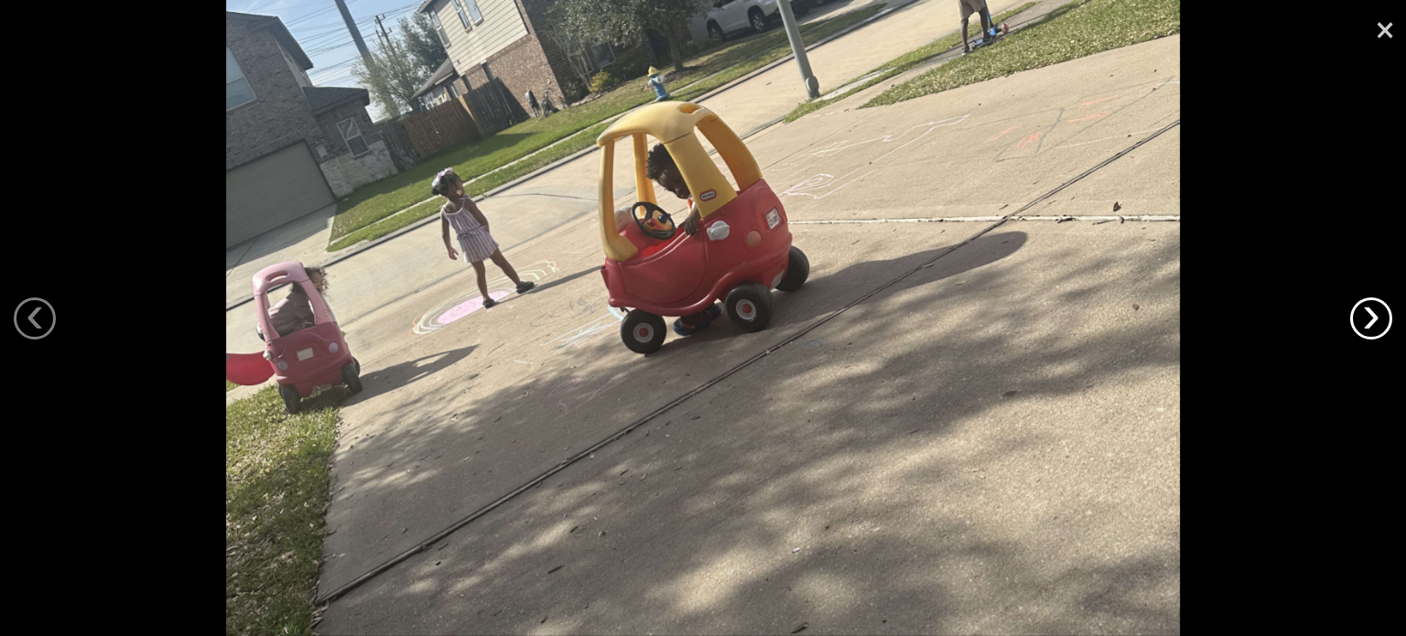
click at [1379, 321] on link "›" at bounding box center [1371, 318] width 42 height 42
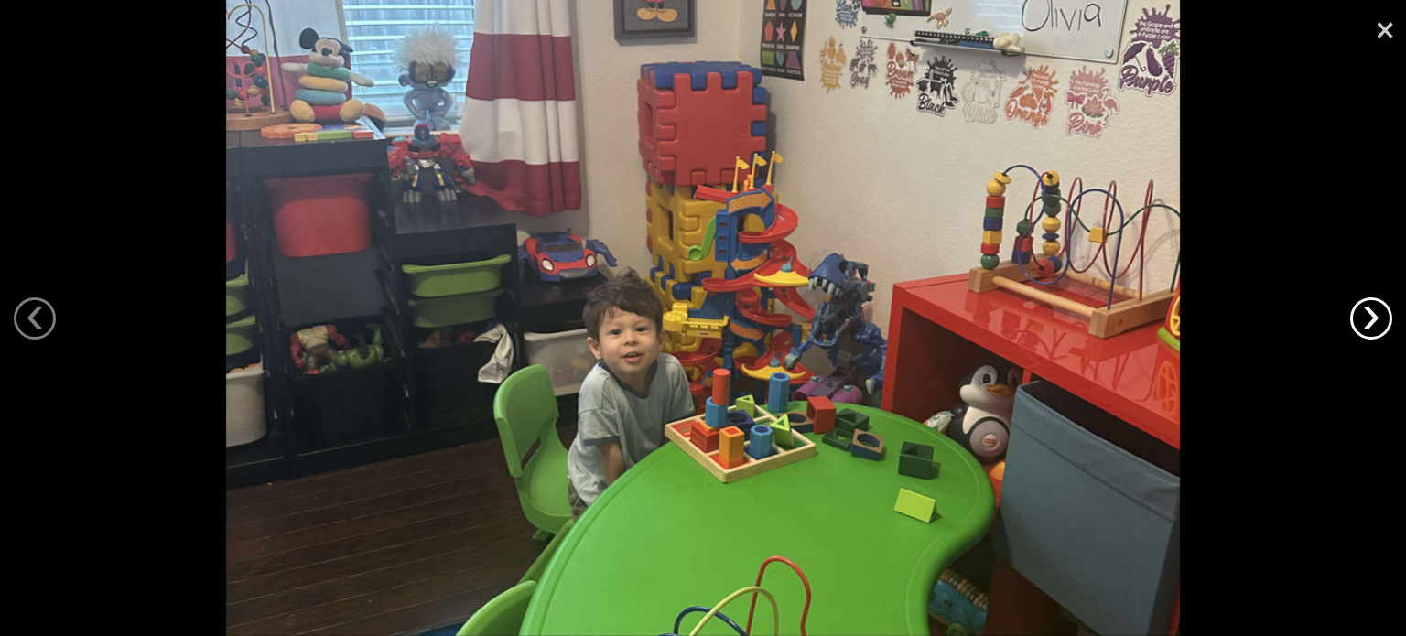
click at [1377, 297] on link "›" at bounding box center [1371, 318] width 42 height 42
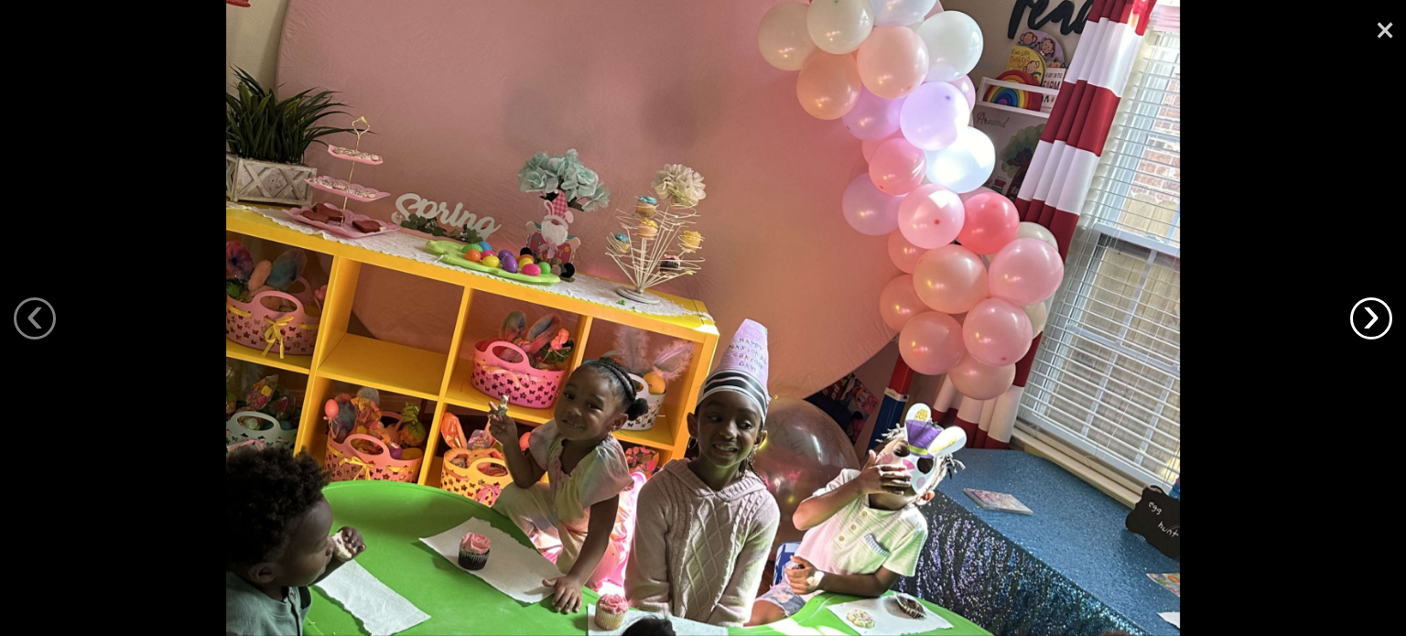
click at [1377, 297] on link "›" at bounding box center [1371, 318] width 42 height 42
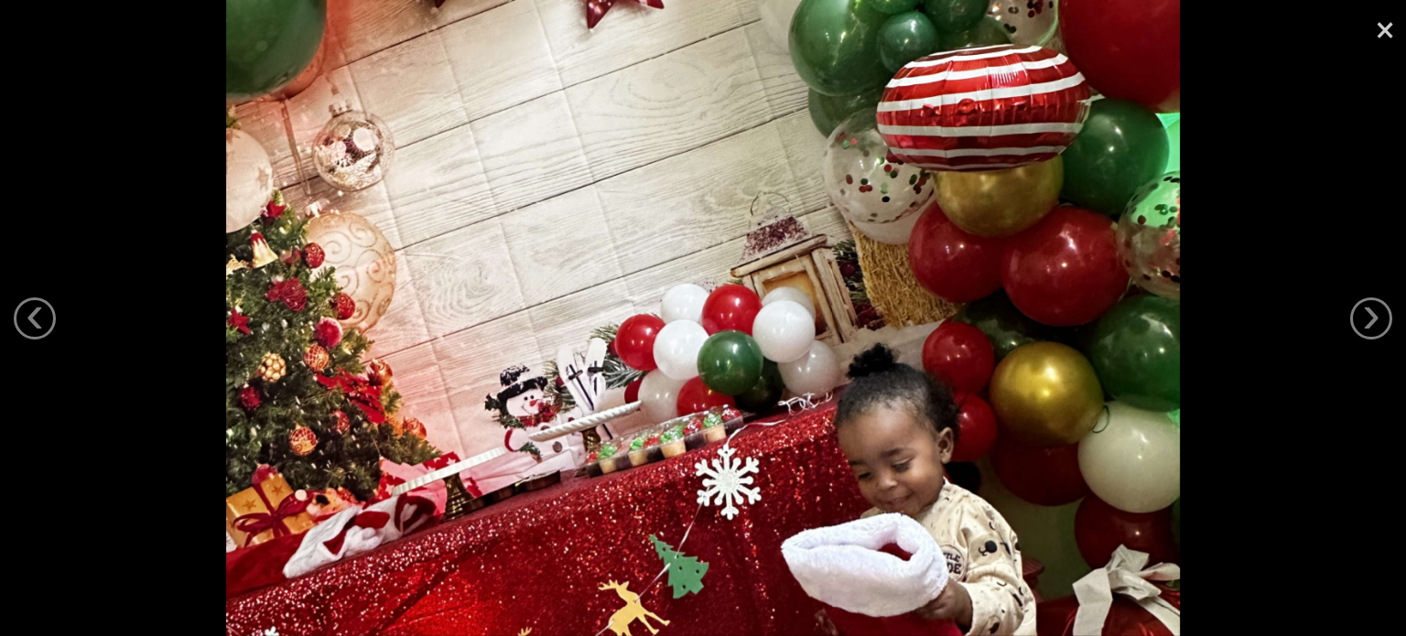
click at [1380, 297] on div at bounding box center [703, 318] width 1406 height 636
click at [1379, 309] on link "›" at bounding box center [1371, 318] width 42 height 42
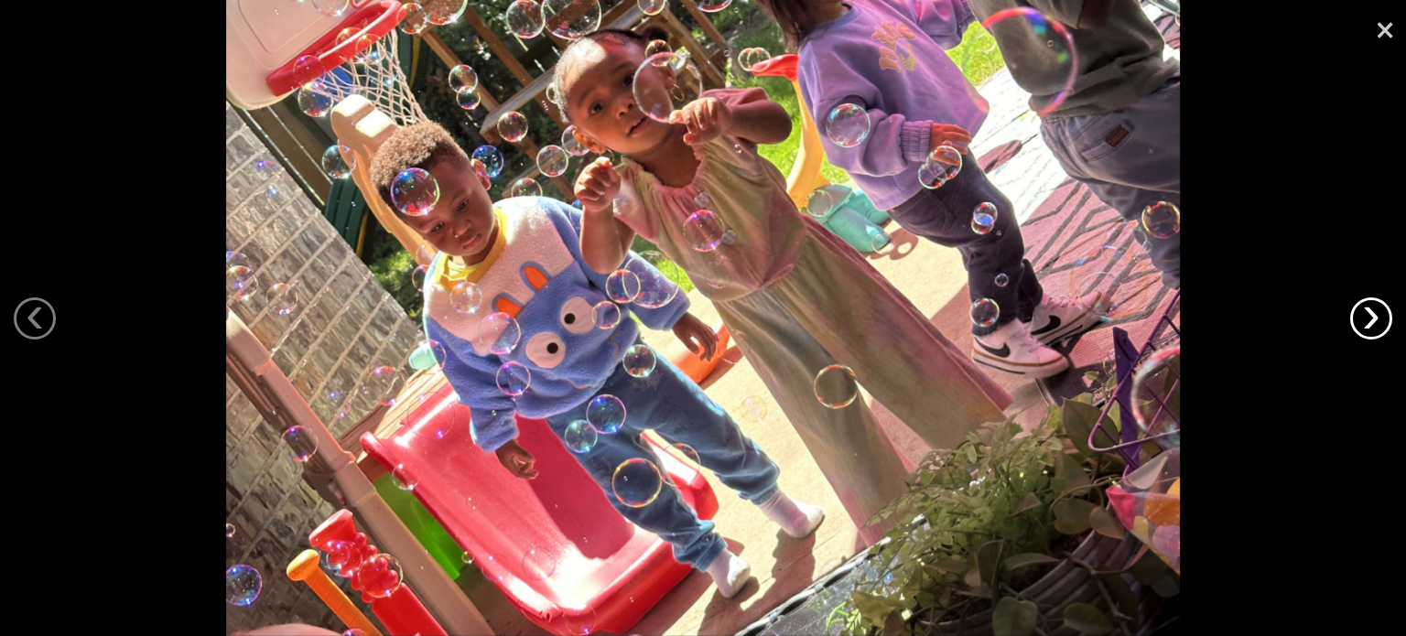
click at [1379, 309] on link "›" at bounding box center [1371, 318] width 42 height 42
